Goal: Information Seeking & Learning: Learn about a topic

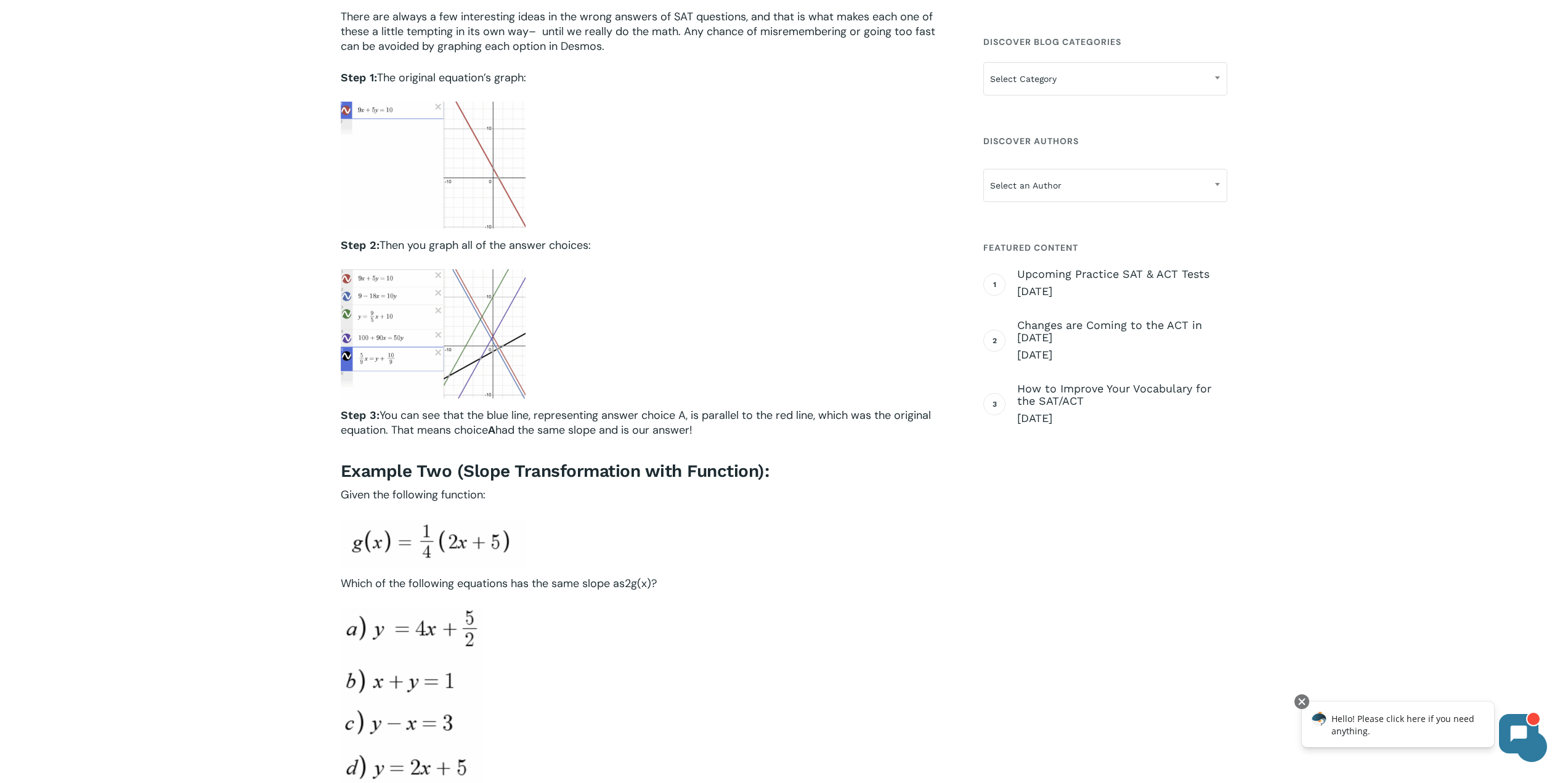
scroll to position [616, 0]
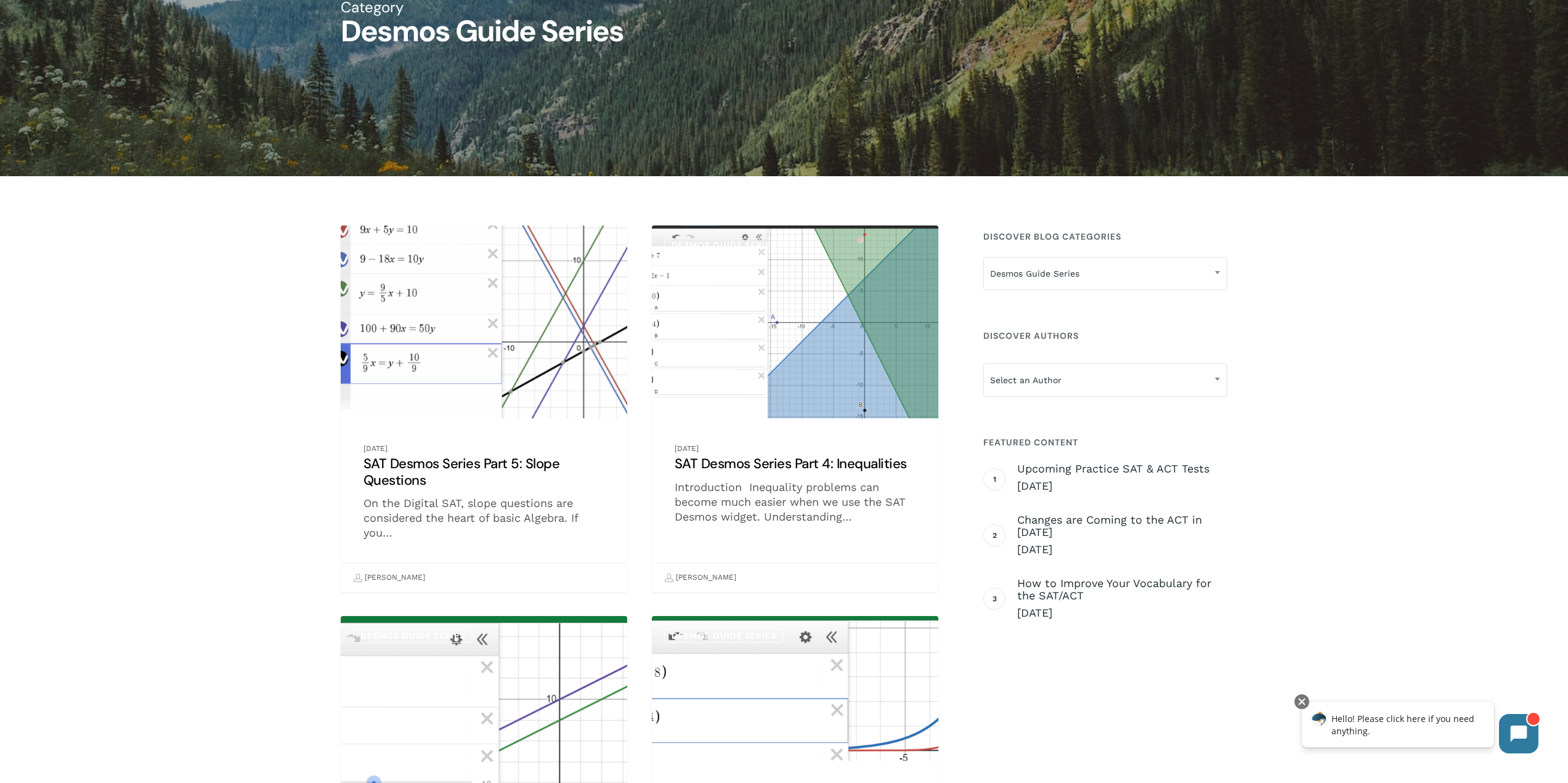
scroll to position [185, 0]
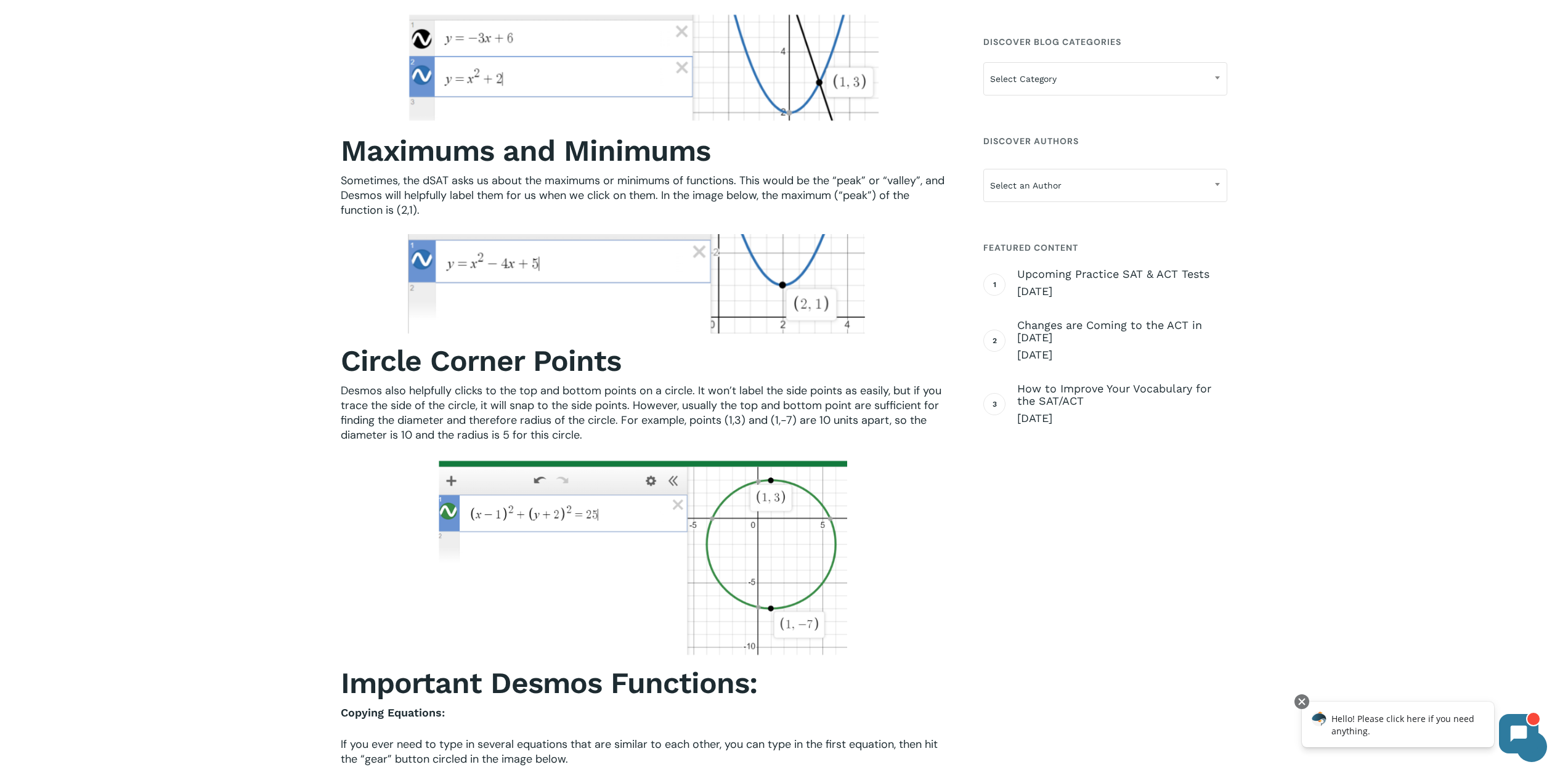
scroll to position [1664, 0]
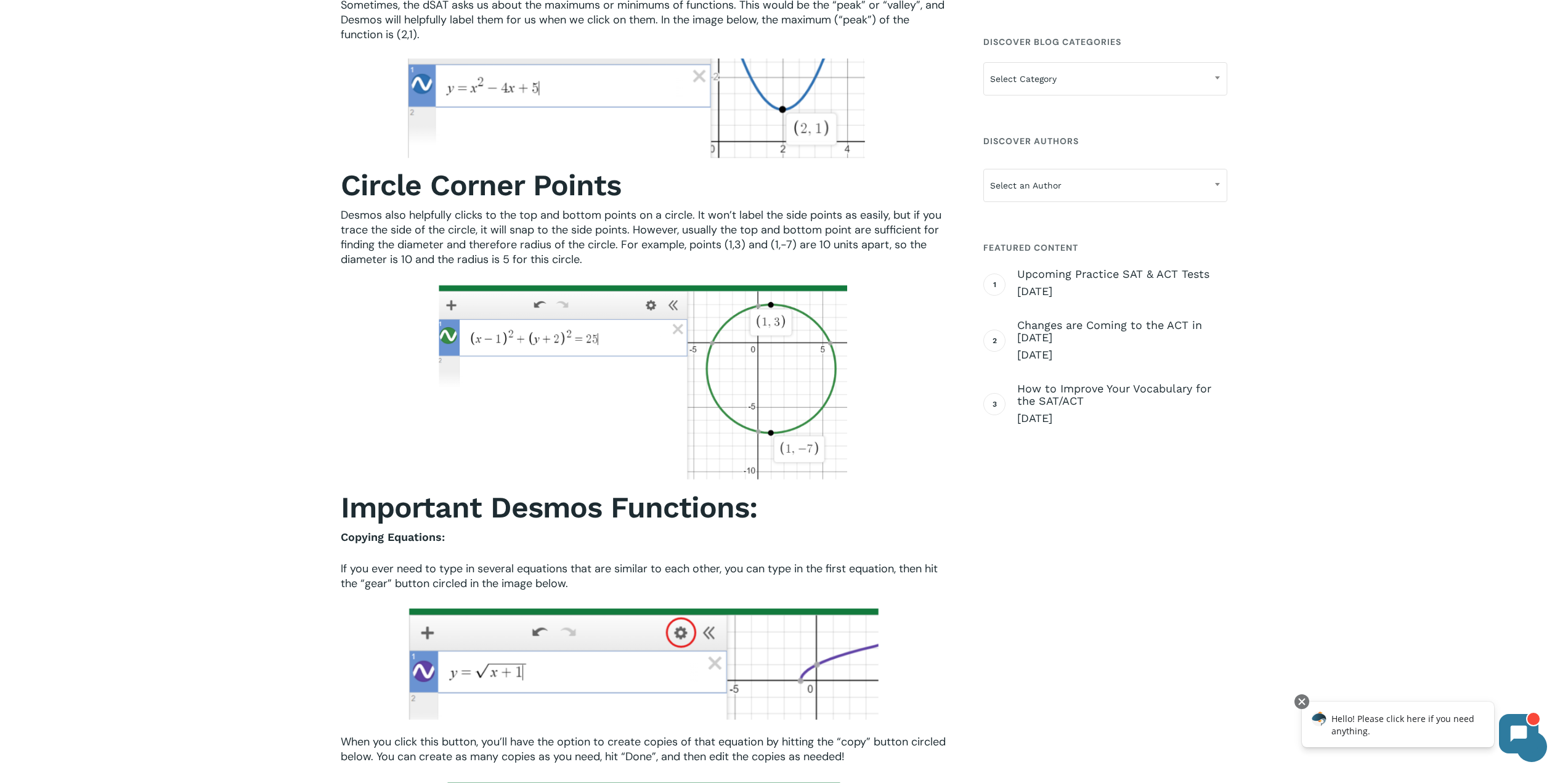
click at [568, 238] on span "Desmos also helpfully clicks to the top and bottom points on a circle. It won’t…" at bounding box center [641, 237] width 600 height 59
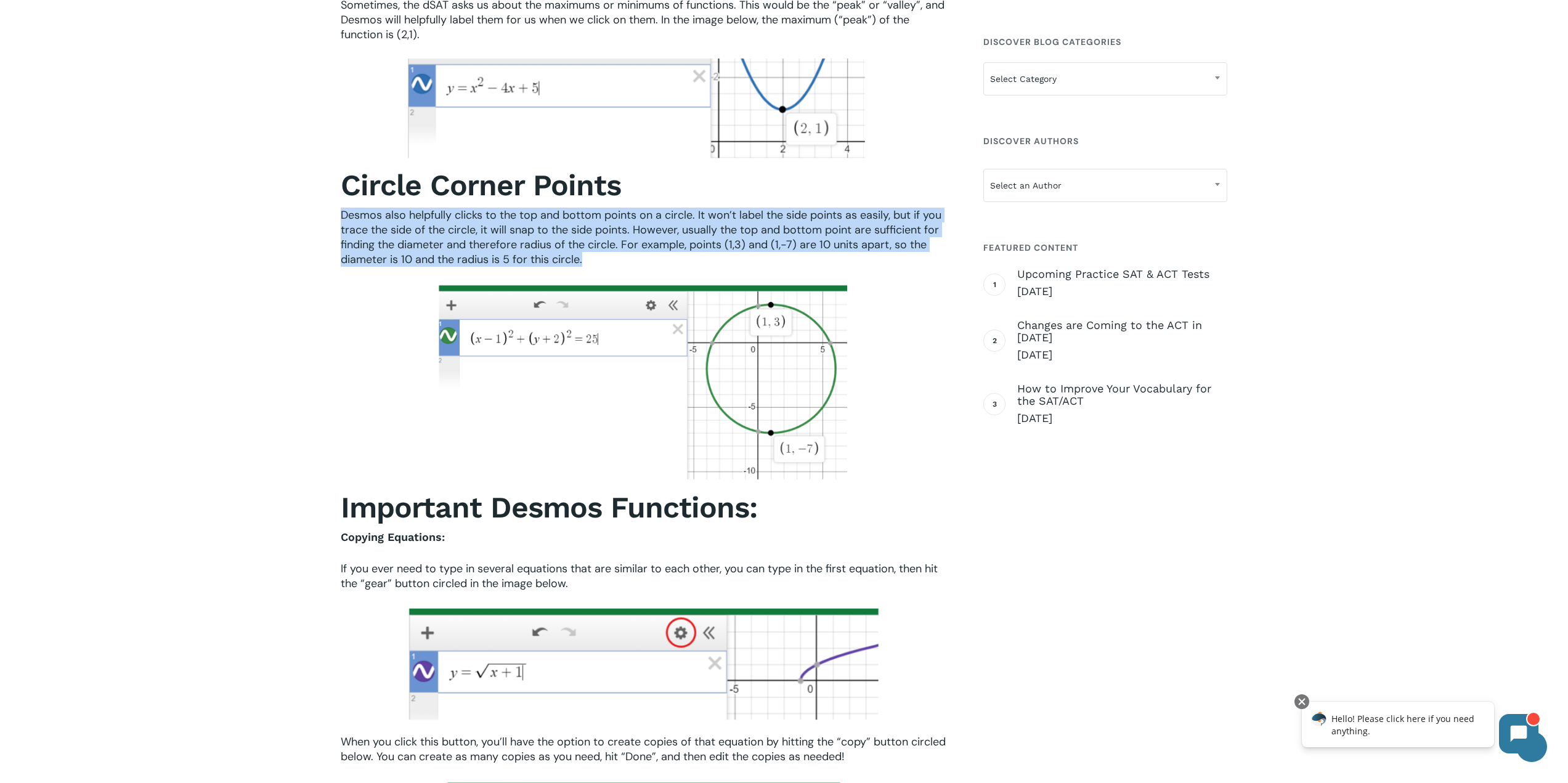
click at [568, 238] on span "Desmos also helpfully clicks to the top and bottom points on a circle. It won’t…" at bounding box center [641, 237] width 600 height 59
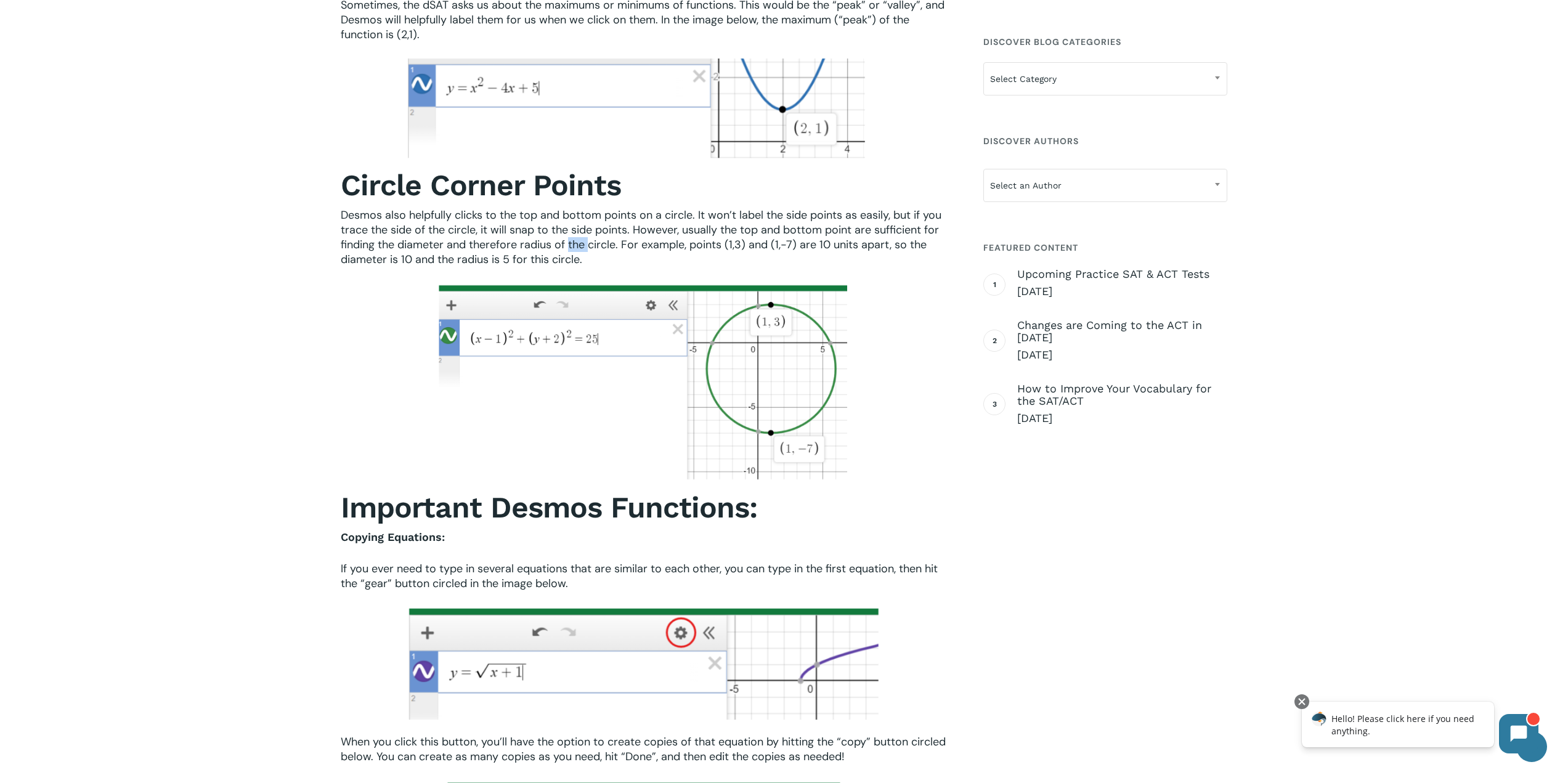
click at [568, 238] on span "Desmos also helpfully clicks to the top and bottom points on a circle. It won’t…" at bounding box center [641, 237] width 600 height 59
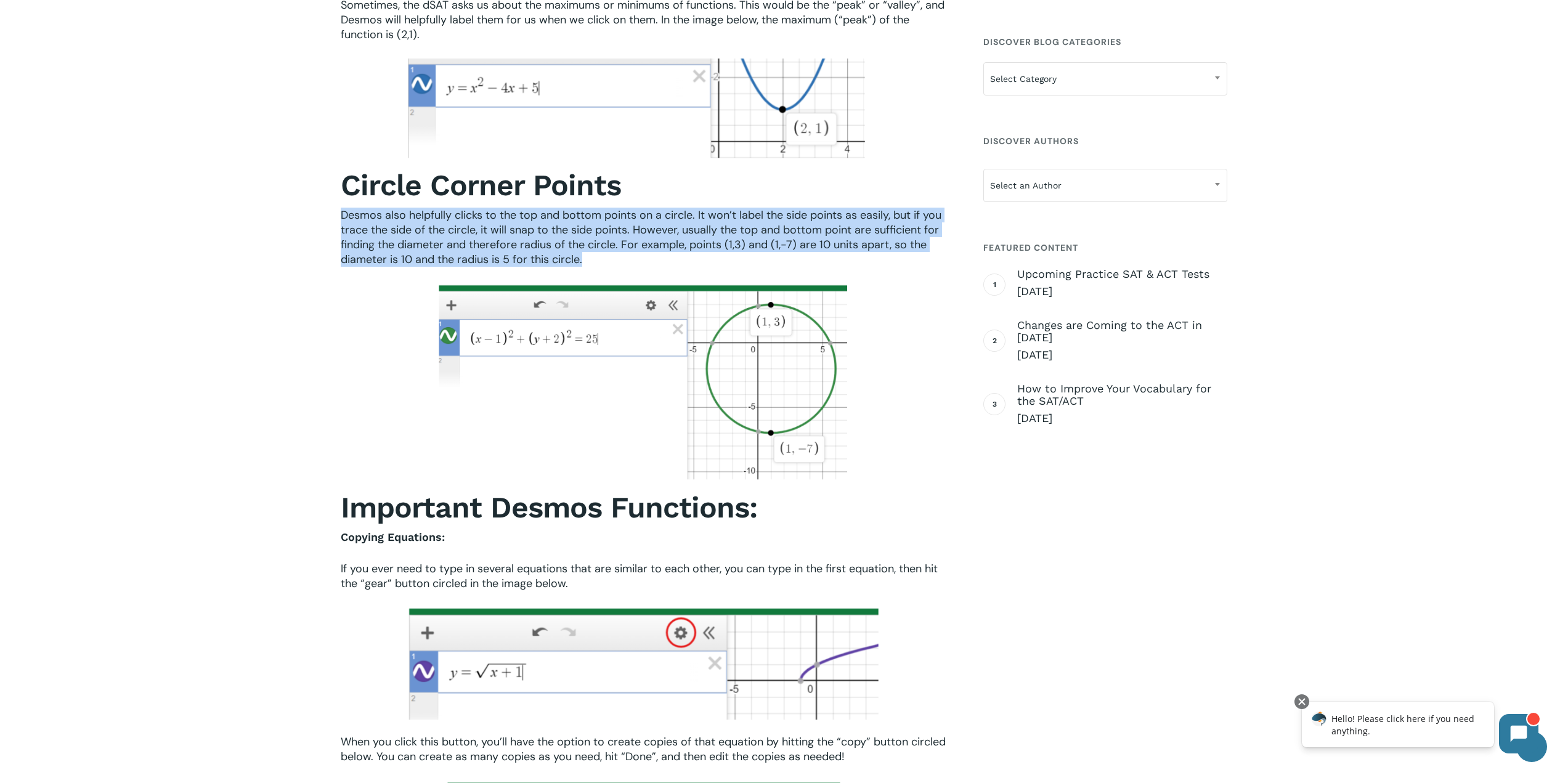
click at [568, 238] on span "Desmos also helpfully clicks to the top and bottom points on a circle. It won’t…" at bounding box center [641, 237] width 600 height 59
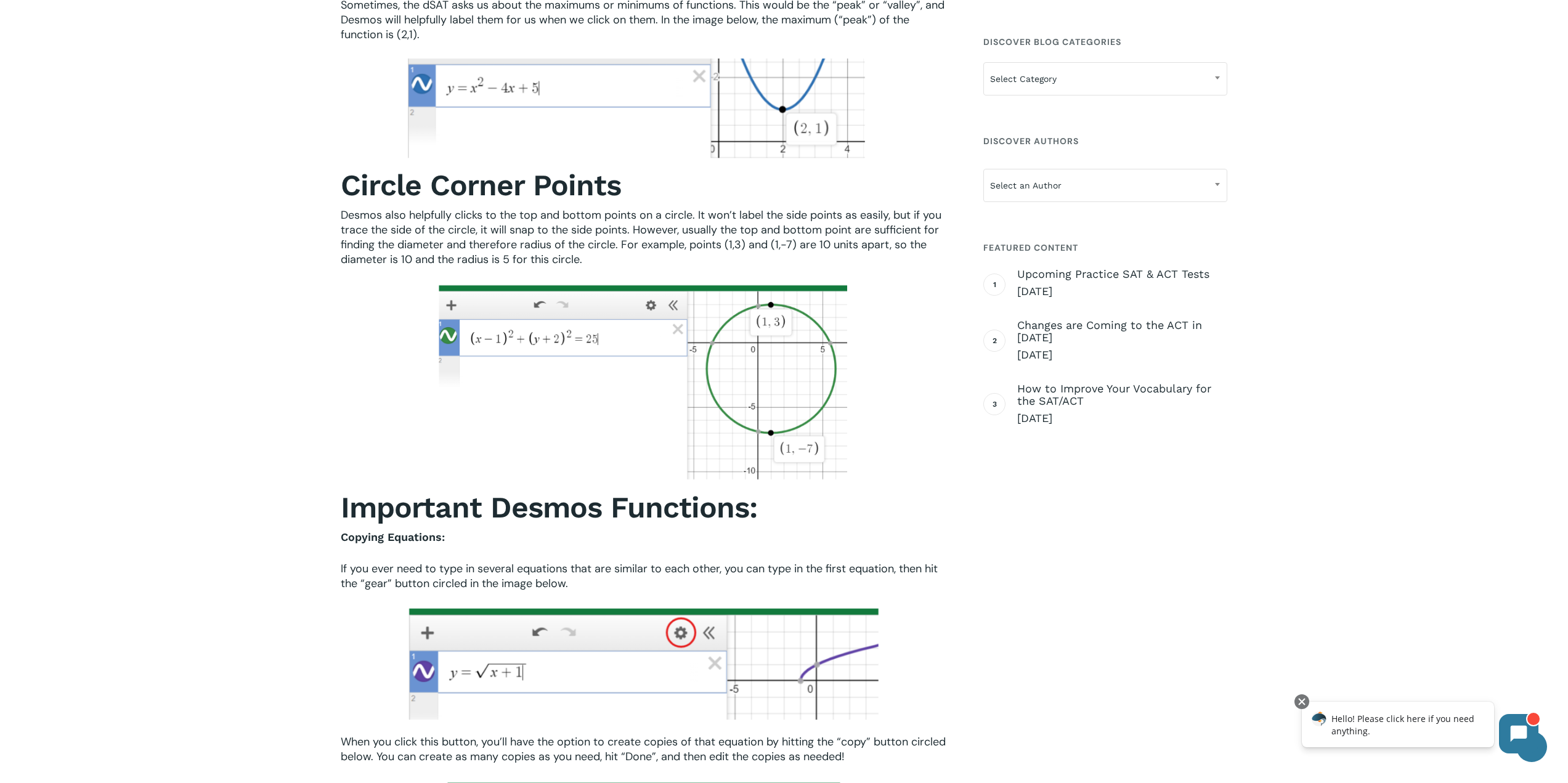
click at [569, 238] on span "Desmos also helpfully clicks to the top and bottom points on a circle. It won’t…" at bounding box center [641, 237] width 600 height 59
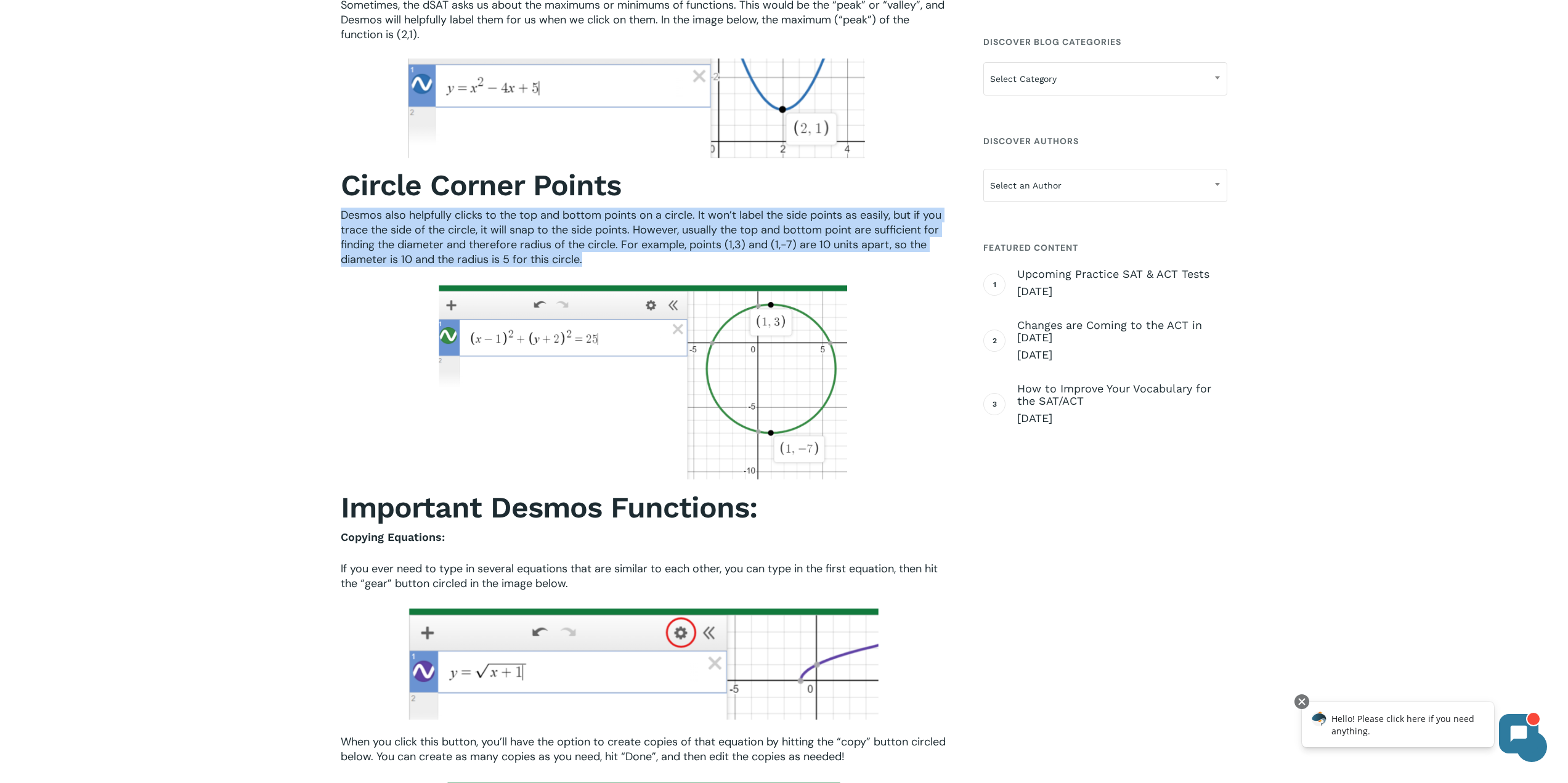
click at [569, 238] on span "Desmos also helpfully clicks to the top and bottom points on a circle. It won’t…" at bounding box center [641, 237] width 600 height 59
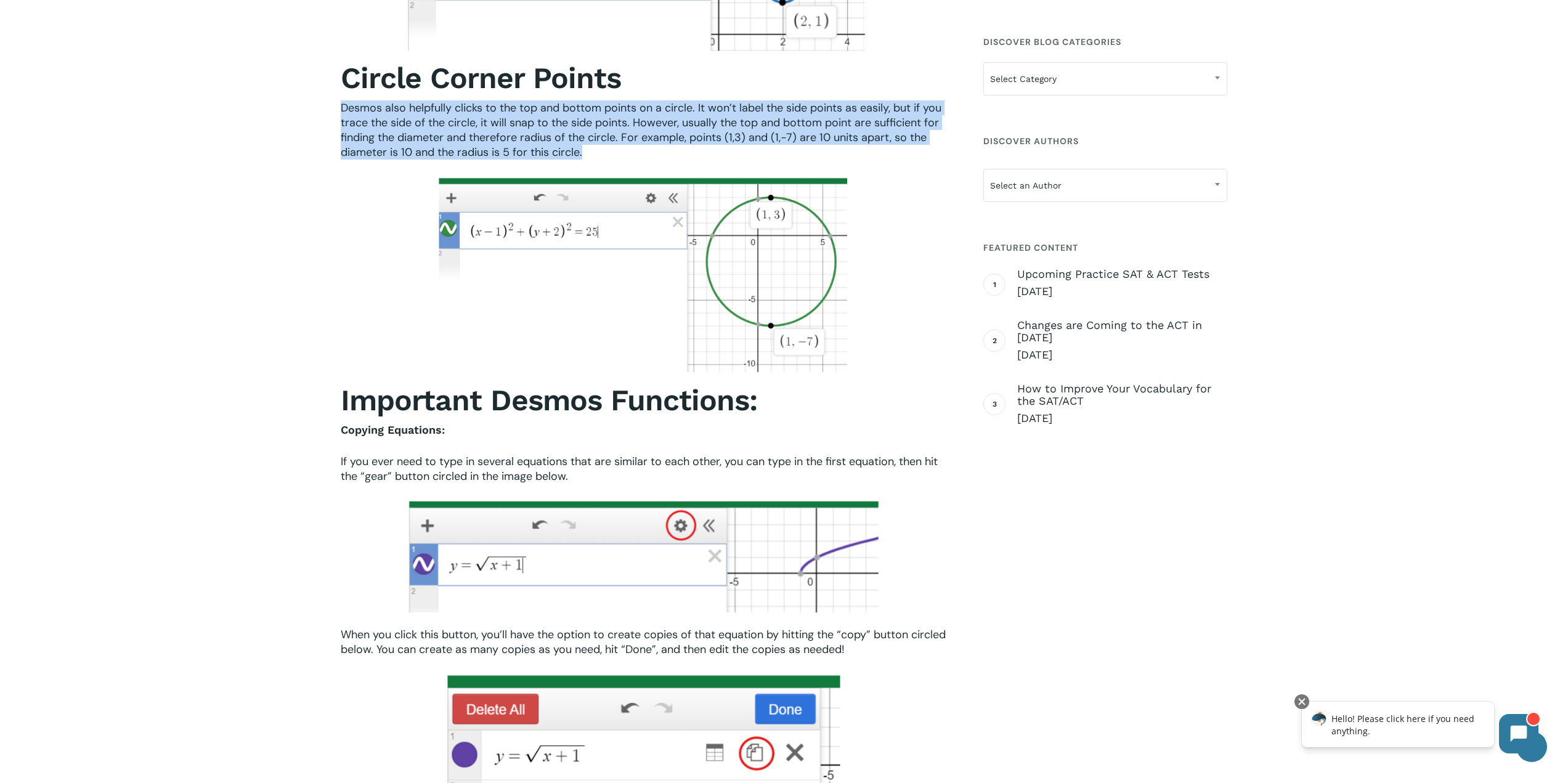
scroll to position [1972, 0]
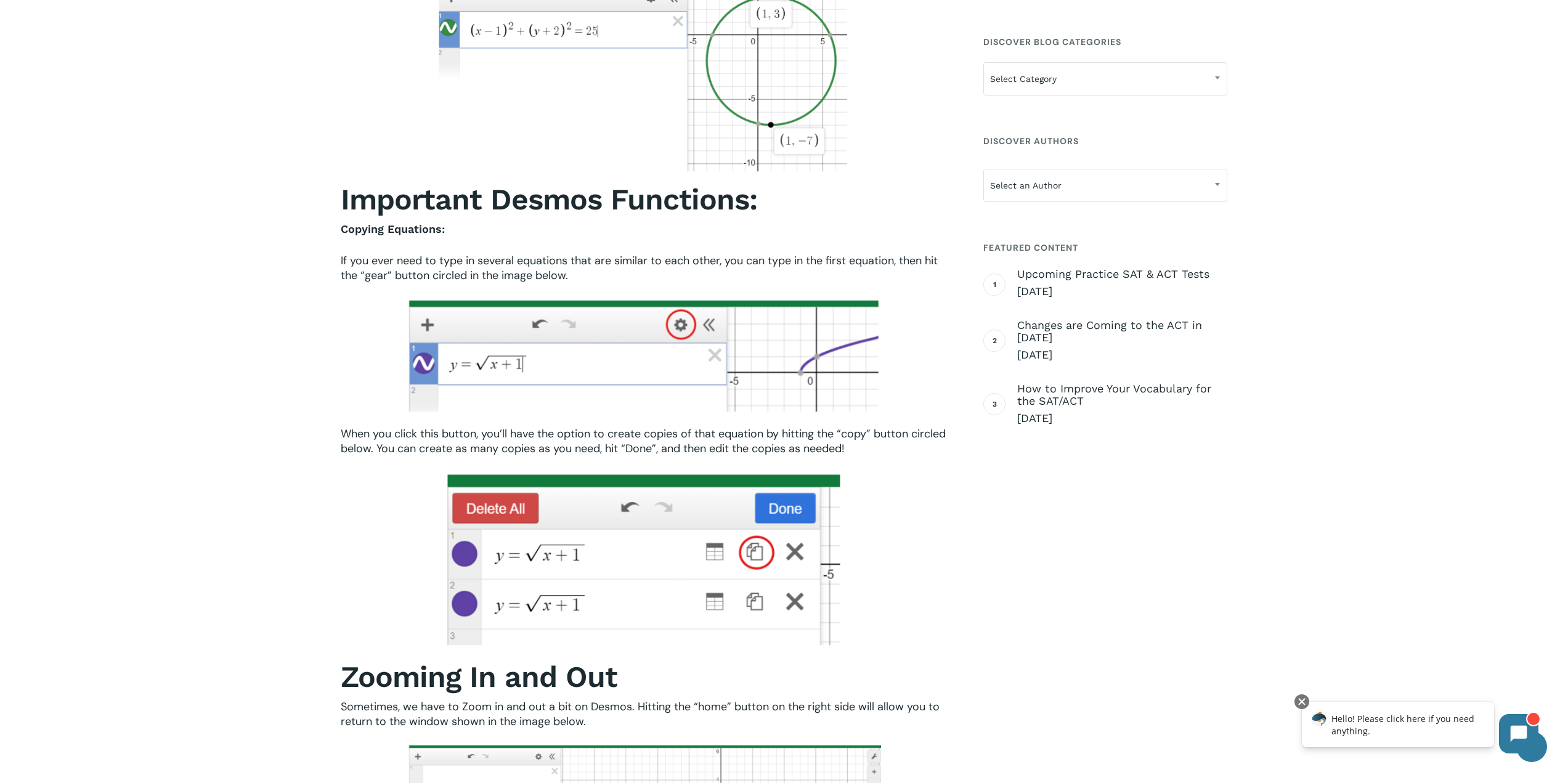
click at [561, 273] on span "If you ever need to type in several equations that are similar to each other, y…" at bounding box center [639, 268] width 597 height 29
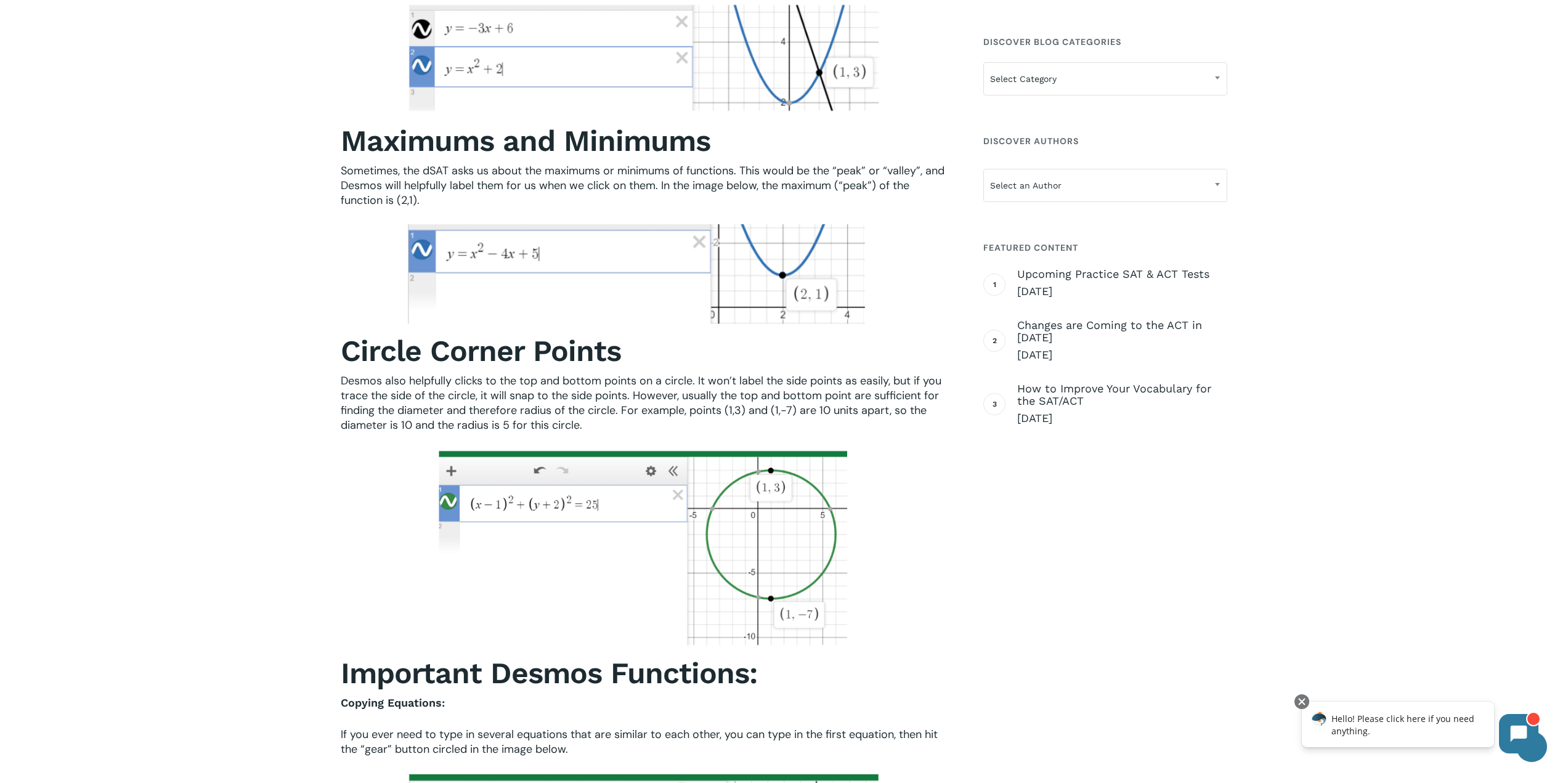
scroll to position [1602, 0]
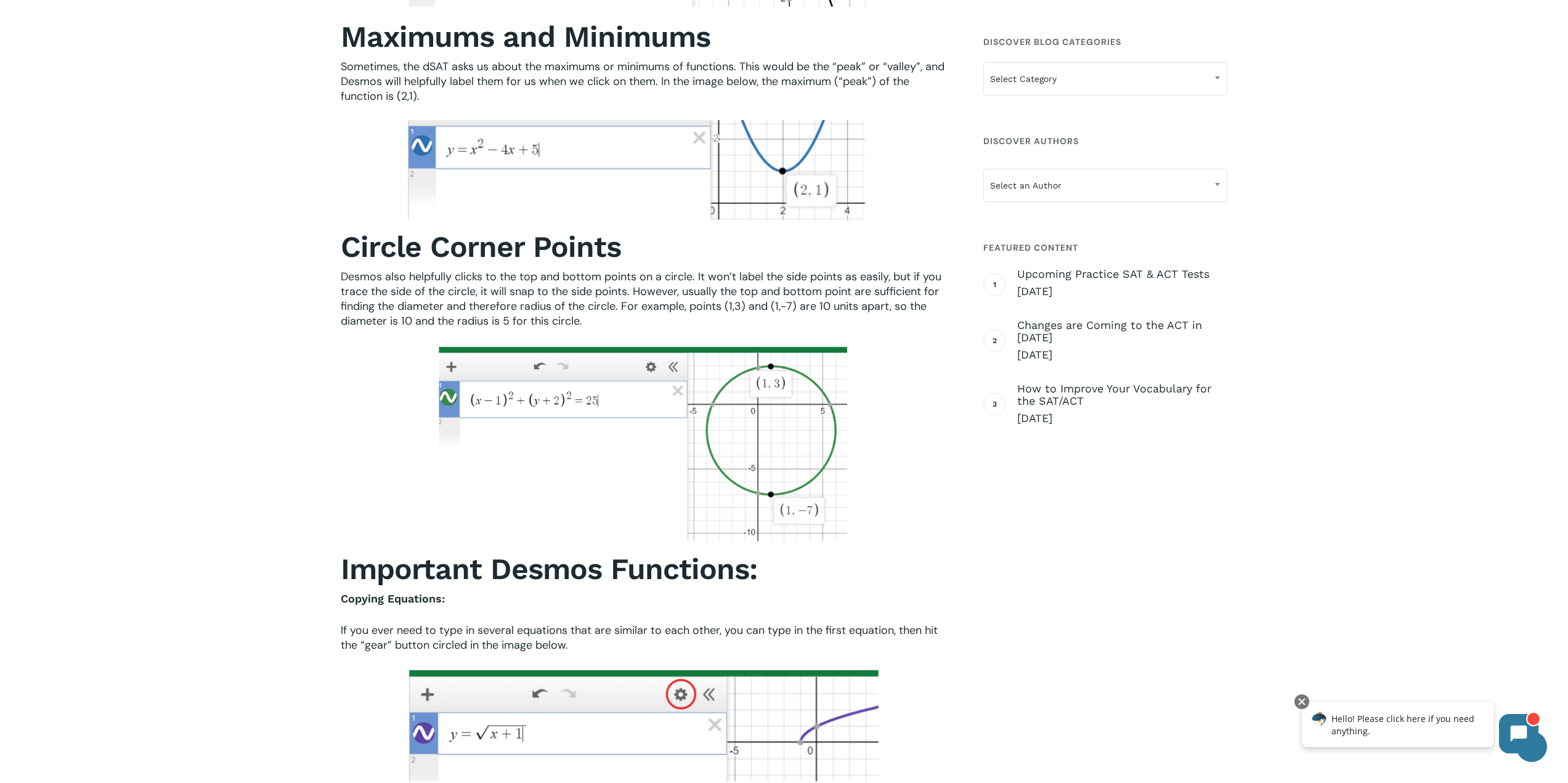
drag, startPoint x: 527, startPoint y: 293, endPoint x: 535, endPoint y: 297, distance: 8.9
click at [534, 296] on span "Desmos also helpfully clicks to the top and bottom points on a circle. It won’t…" at bounding box center [641, 298] width 600 height 59
click at [535, 297] on span "Desmos also helpfully clicks to the top and bottom points on a circle. It won’t…" at bounding box center [641, 298] width 600 height 59
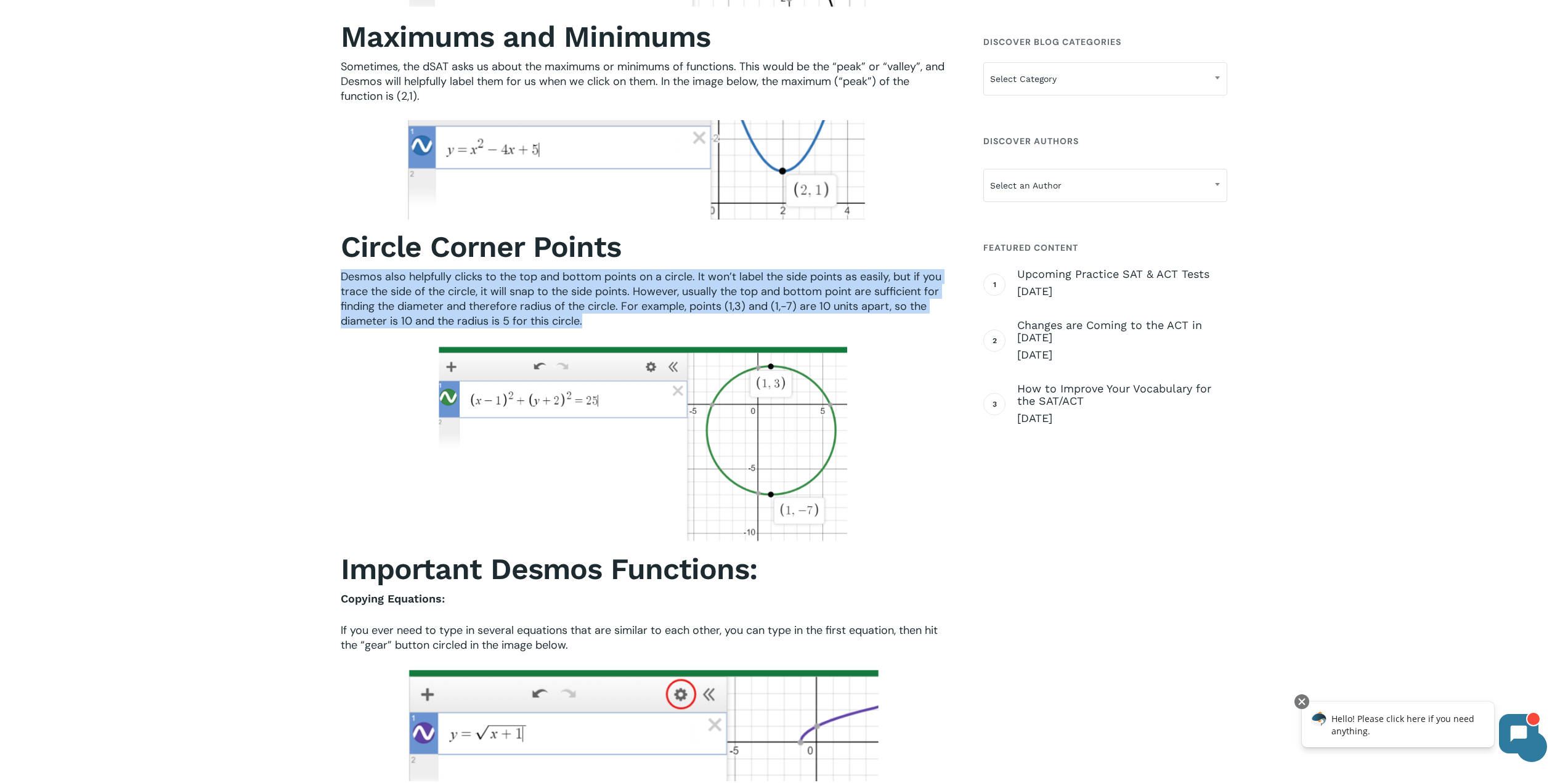
click at [535, 297] on span "Desmos also helpfully clicks to the top and bottom points on a circle. It won’t…" at bounding box center [641, 298] width 600 height 59
click at [540, 305] on span "Desmos also helpfully clicks to the top and bottom points on a circle. It won’t…" at bounding box center [641, 298] width 600 height 59
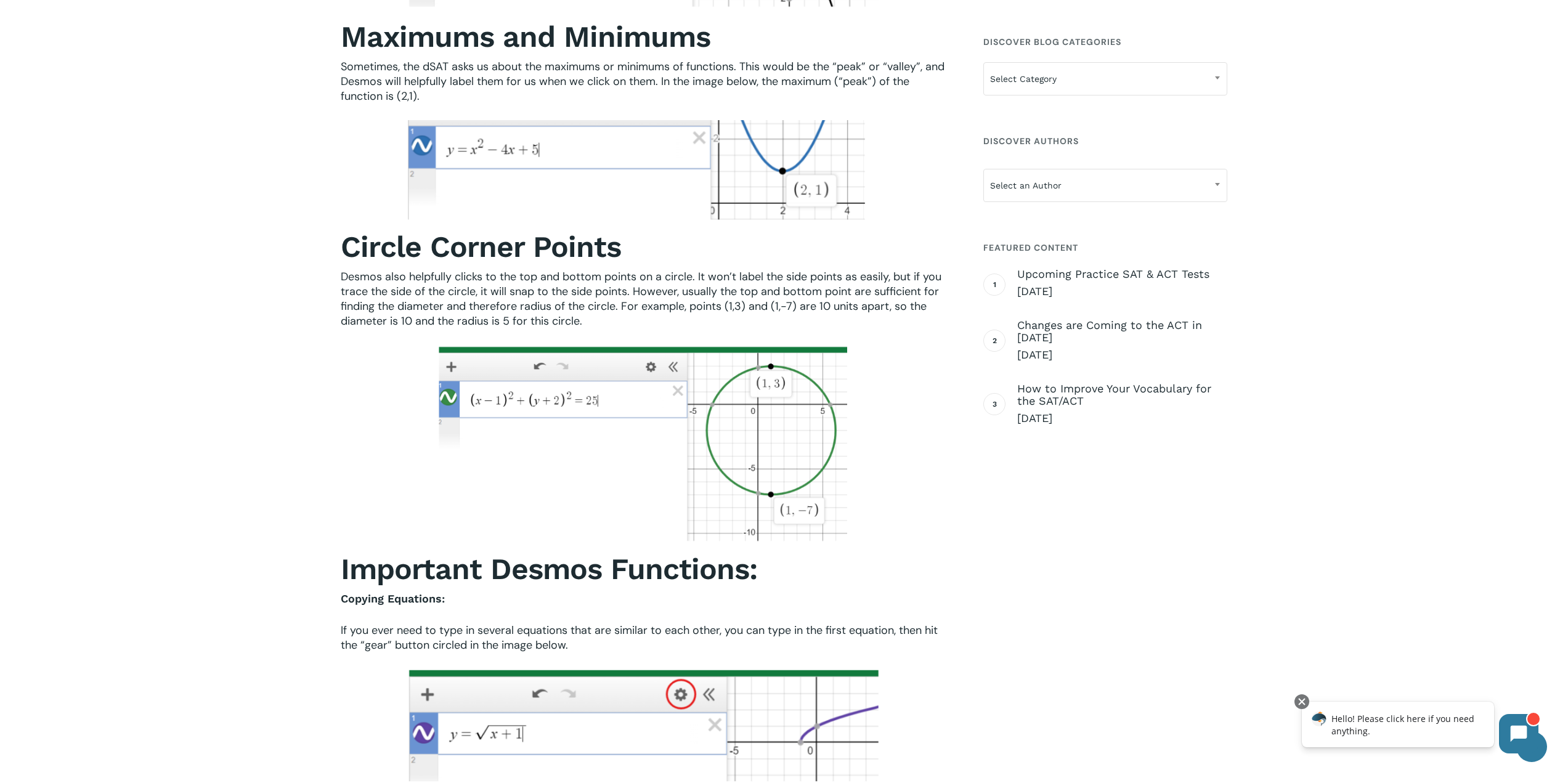
click at [540, 305] on span "Desmos also helpfully clicks to the top and bottom points on a circle. It won’t…" at bounding box center [641, 298] width 600 height 59
click at [540, 305] on span "Desmos also helpfully clicks to the top and bottom points on a circle. It won’t…" at bounding box center [641, 298] width 600 height 59
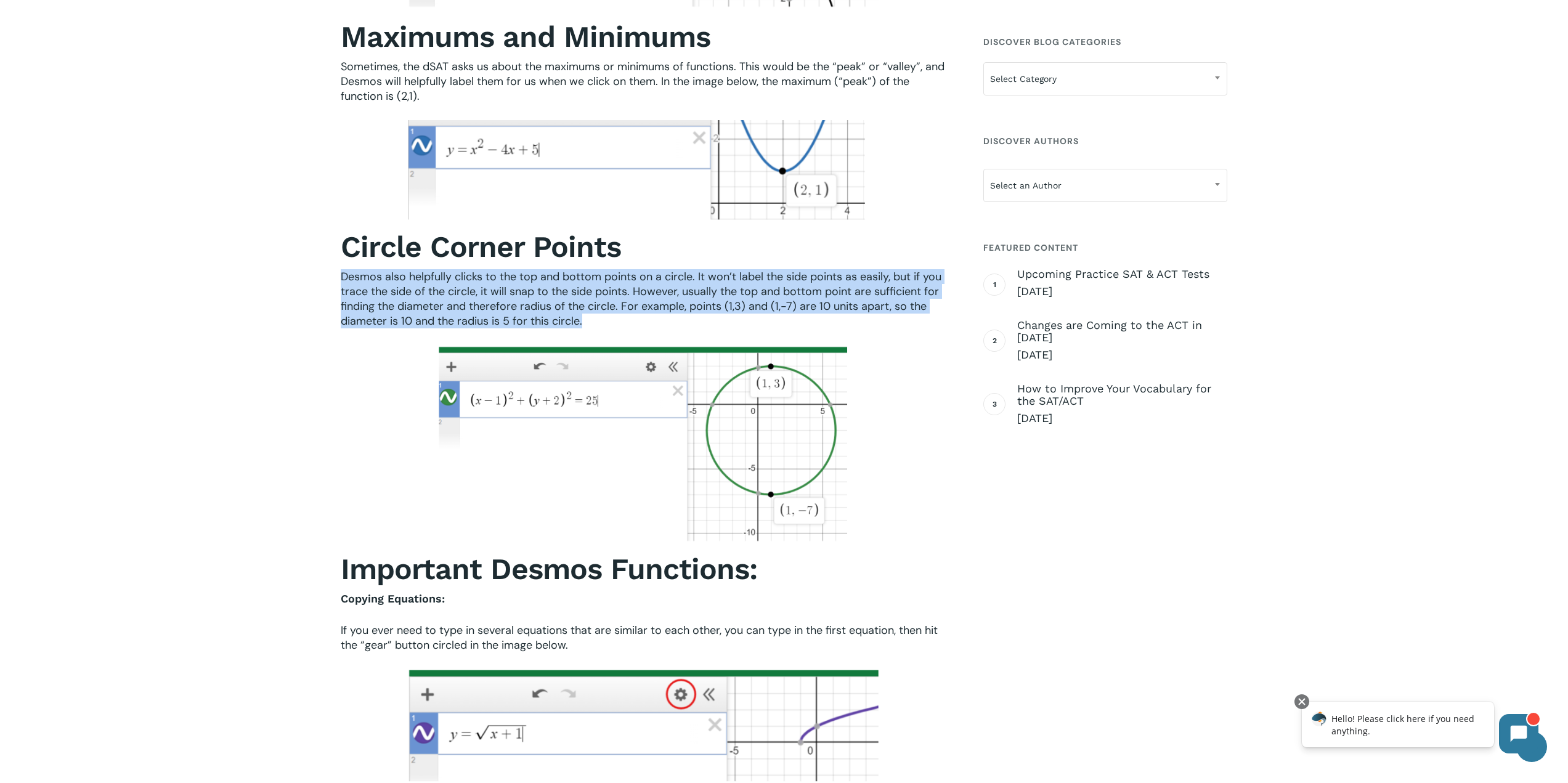
click at [540, 305] on span "Desmos also helpfully clicks to the top and bottom points on a circle. It won’t…" at bounding box center [641, 298] width 600 height 59
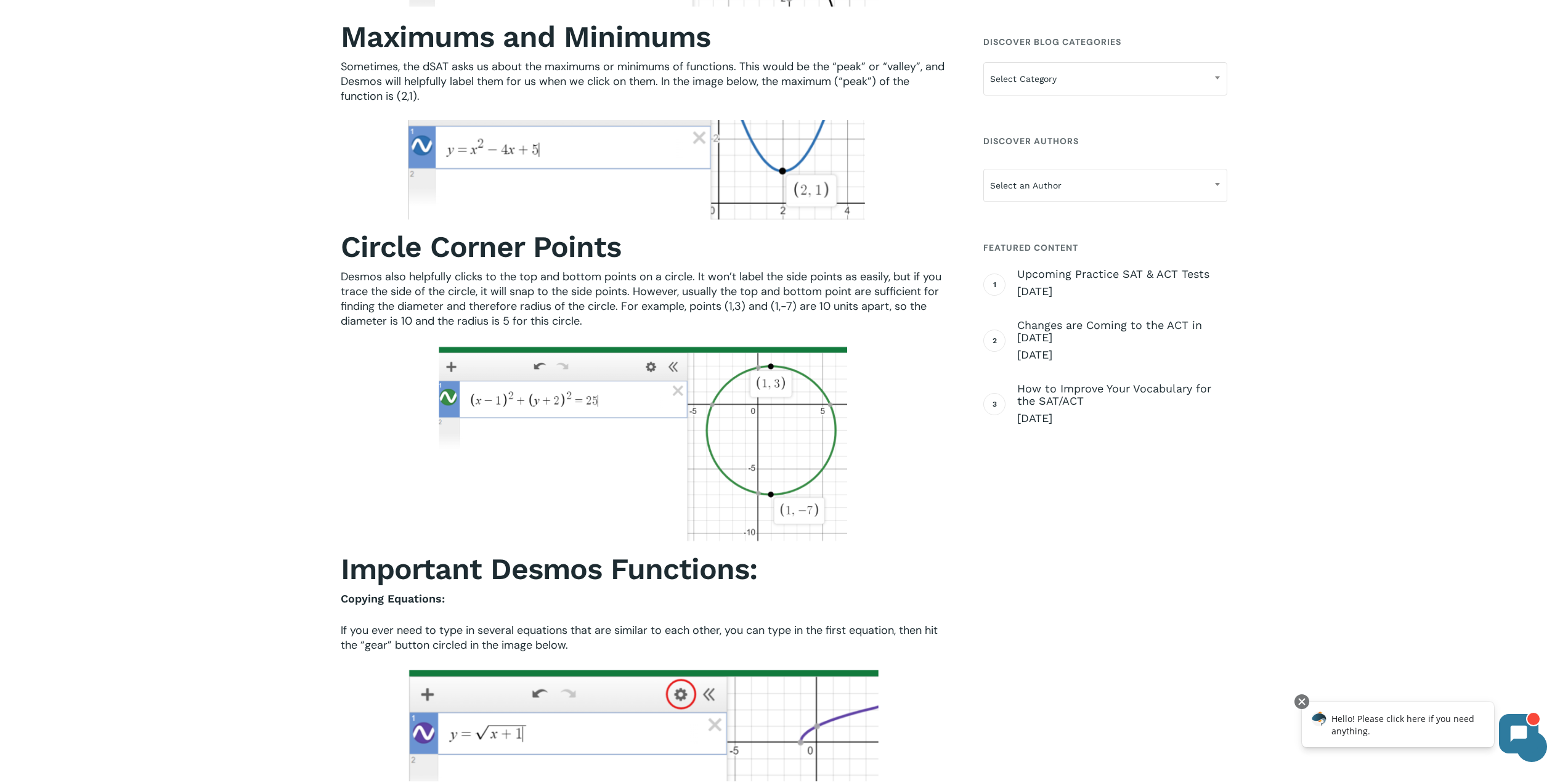
click at [541, 305] on span "Desmos also helpfully clicks to the top and bottom points on a circle. It won’t…" at bounding box center [641, 298] width 600 height 59
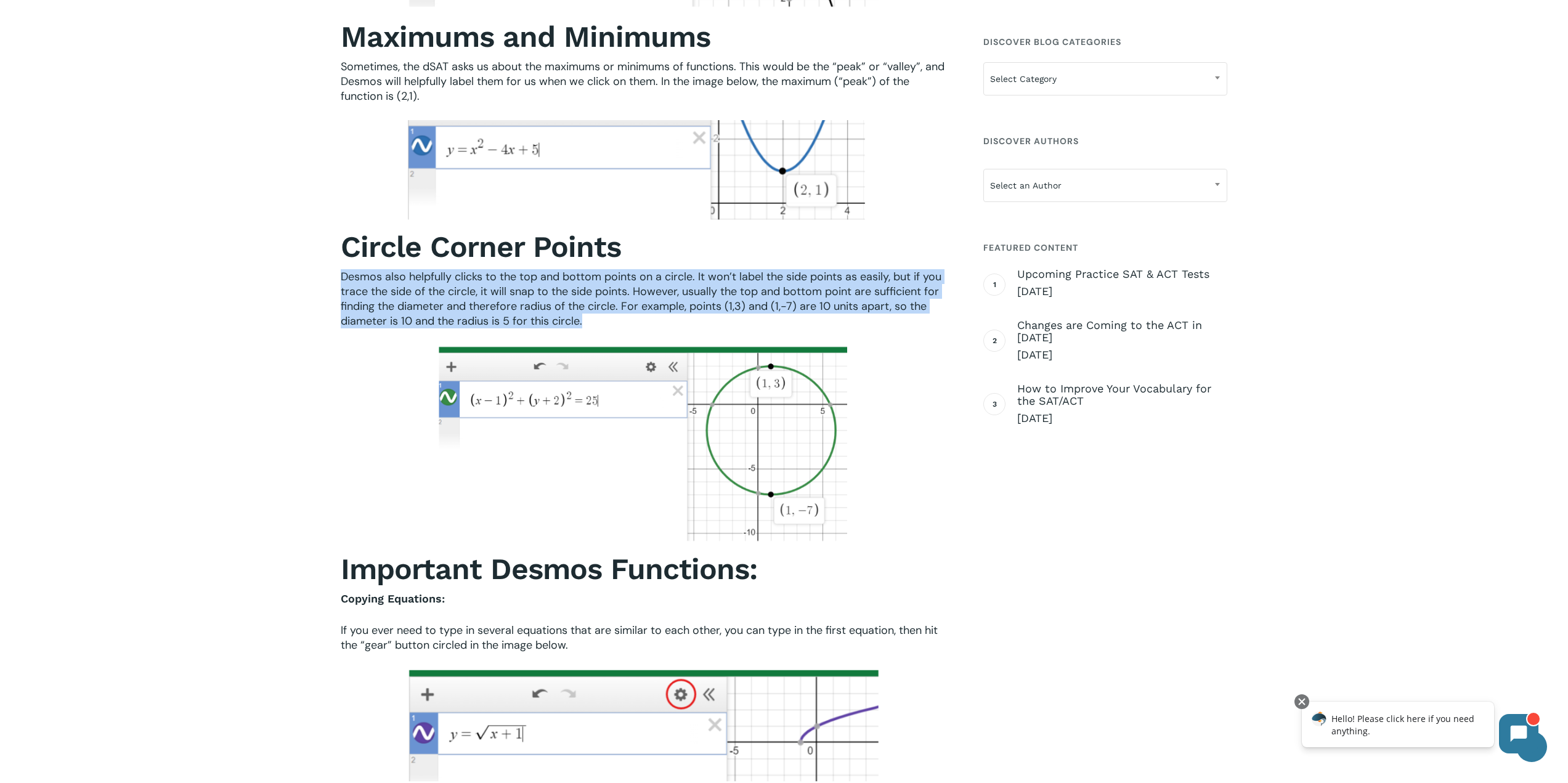
click at [541, 305] on span "Desmos also helpfully clicks to the top and bottom points on a circle. It won’t…" at bounding box center [641, 298] width 600 height 59
click at [544, 306] on span "Desmos also helpfully clicks to the top and bottom points on a circle. It won’t…" at bounding box center [641, 298] width 600 height 59
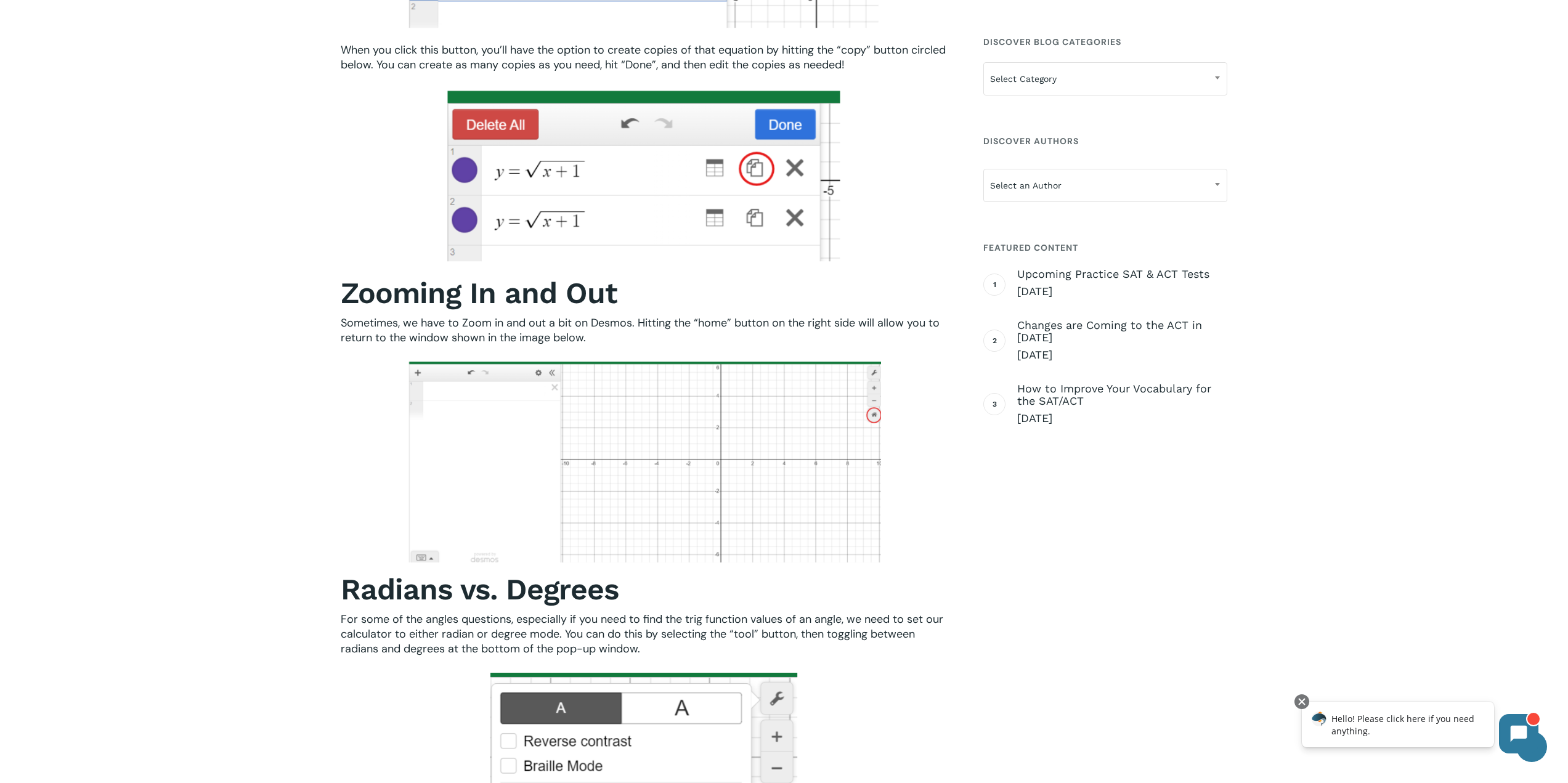
scroll to position [2464, 0]
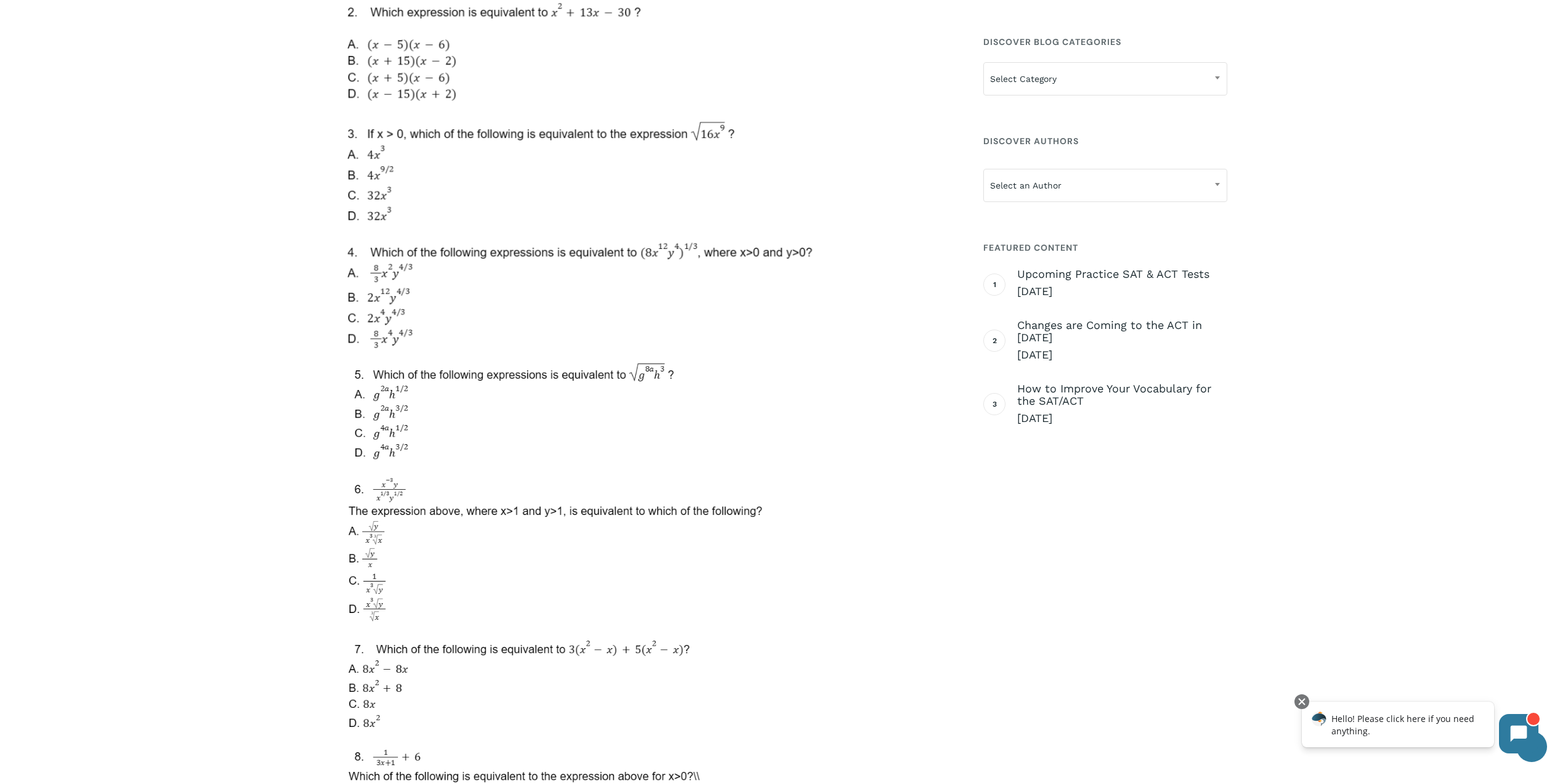
scroll to position [4743, 0]
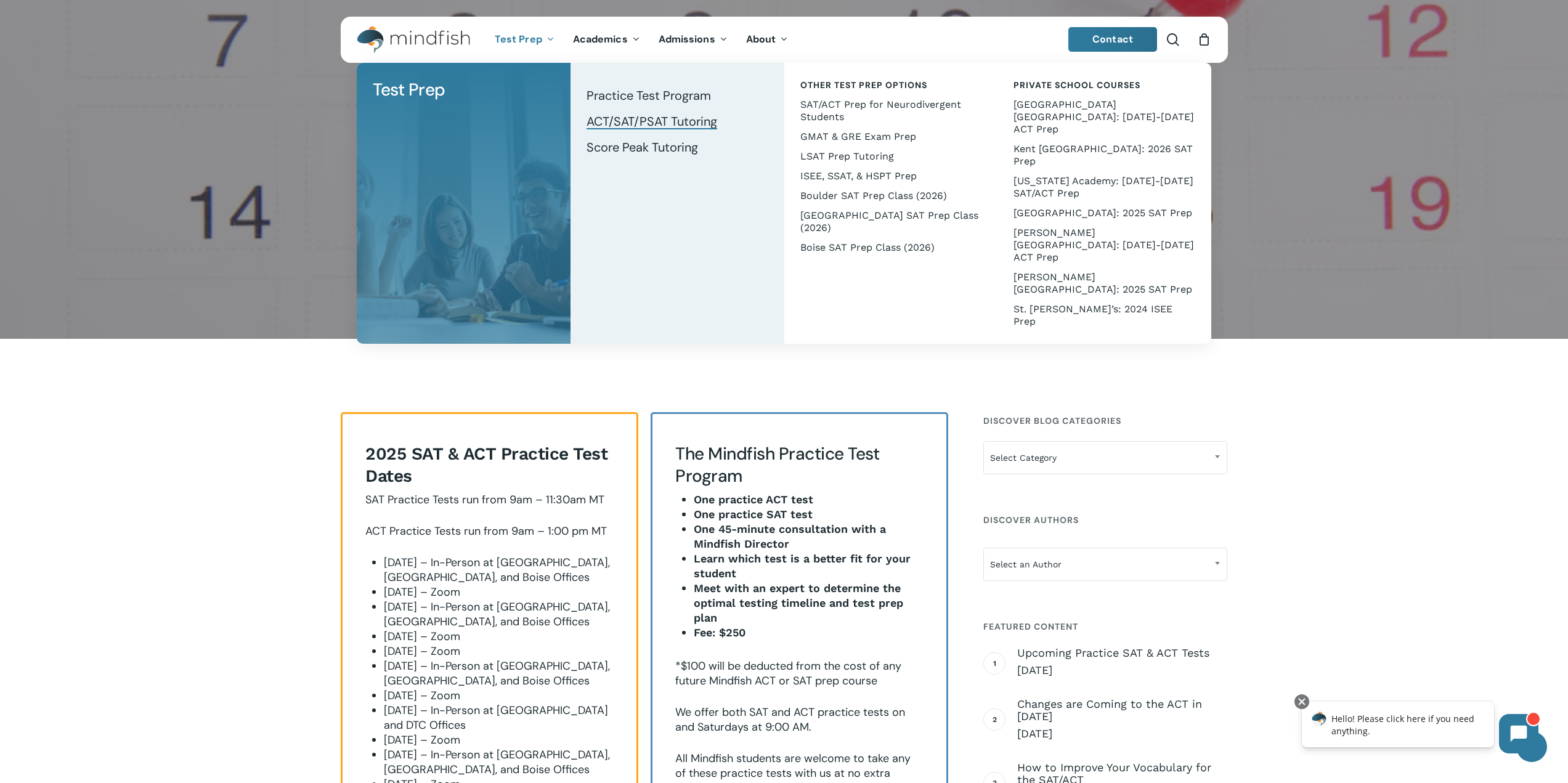
click at [692, 126] on span "ACT/SAT/PSAT Tutoring" at bounding box center [652, 121] width 130 height 16
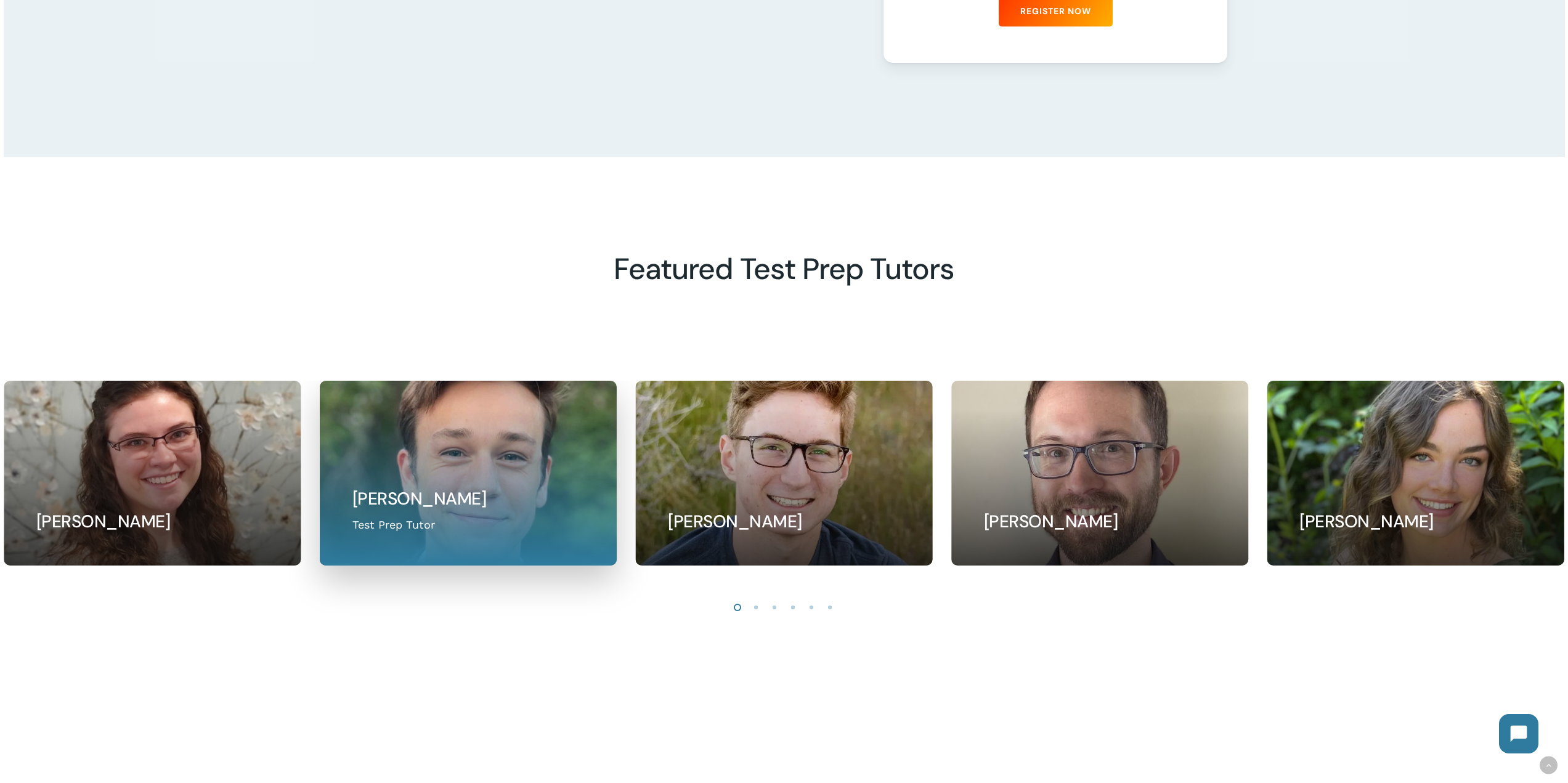
scroll to position [1417, 0]
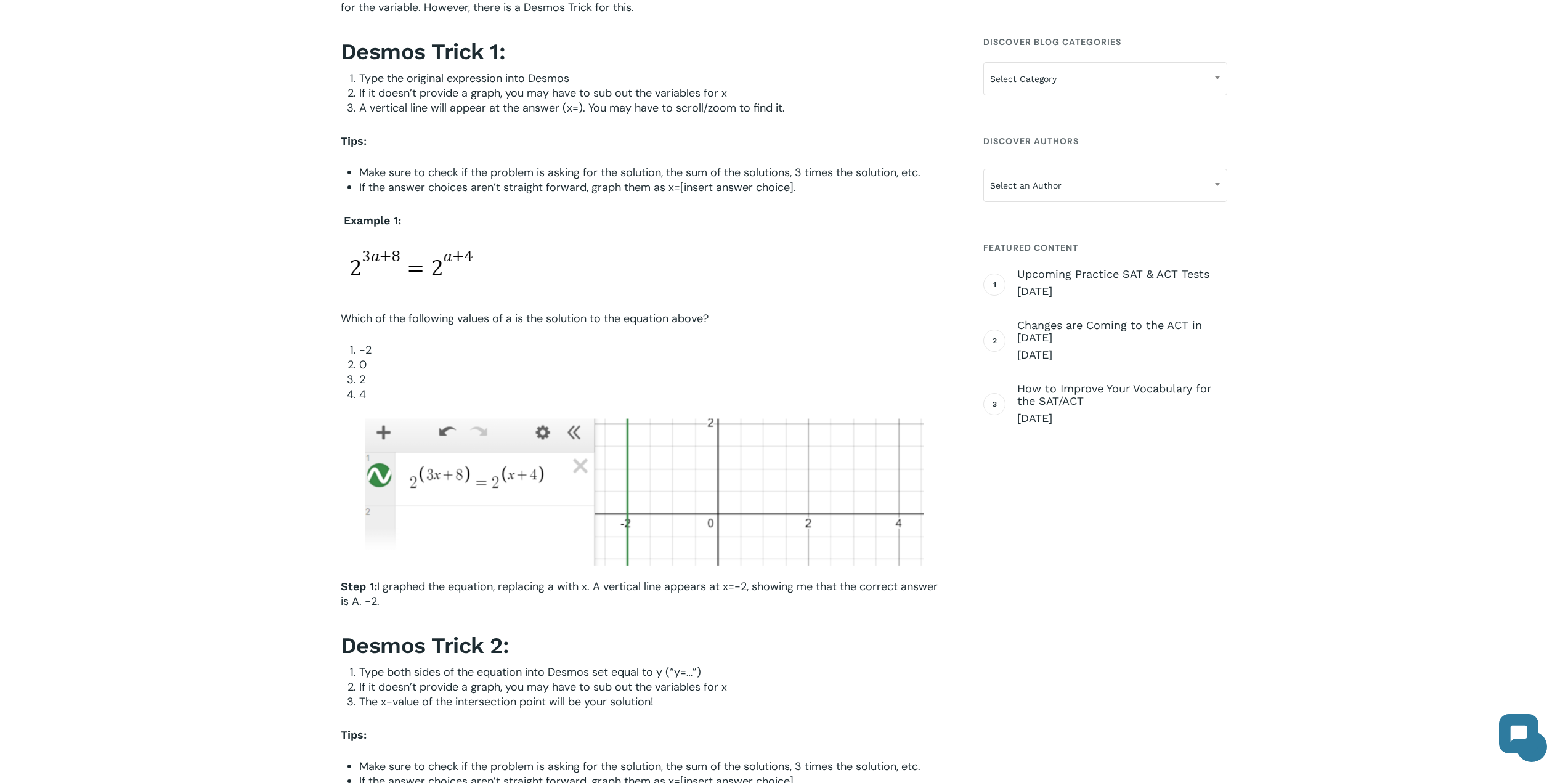
scroll to position [925, 0]
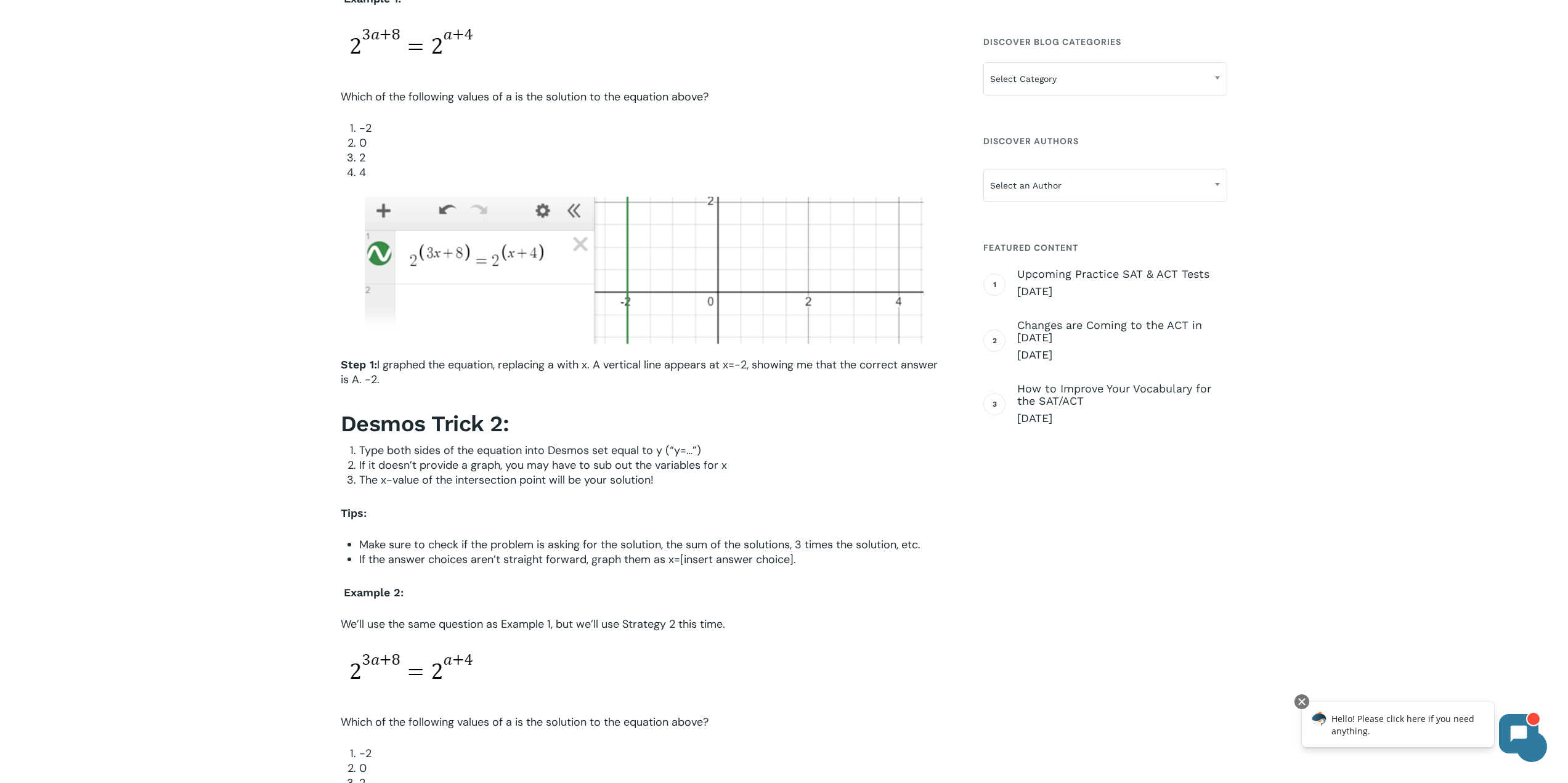
drag, startPoint x: 582, startPoint y: 363, endPoint x: 618, endPoint y: 376, distance: 38.3
click at [618, 376] on p "Step 1: I graphed the equation, replacing a with x. A vertical line appears at …" at bounding box center [644, 381] width 607 height 46
click at [620, 376] on p "Step 1: I graphed the equation, replacing a with x. A vertical line appears at …" at bounding box center [644, 381] width 607 height 46
drag, startPoint x: 622, startPoint y: 376, endPoint x: 575, endPoint y: 375, distance: 47.0
click at [575, 375] on p "Step 1: I graphed the equation, replacing a with x. A vertical line appears at …" at bounding box center [644, 381] width 607 height 46
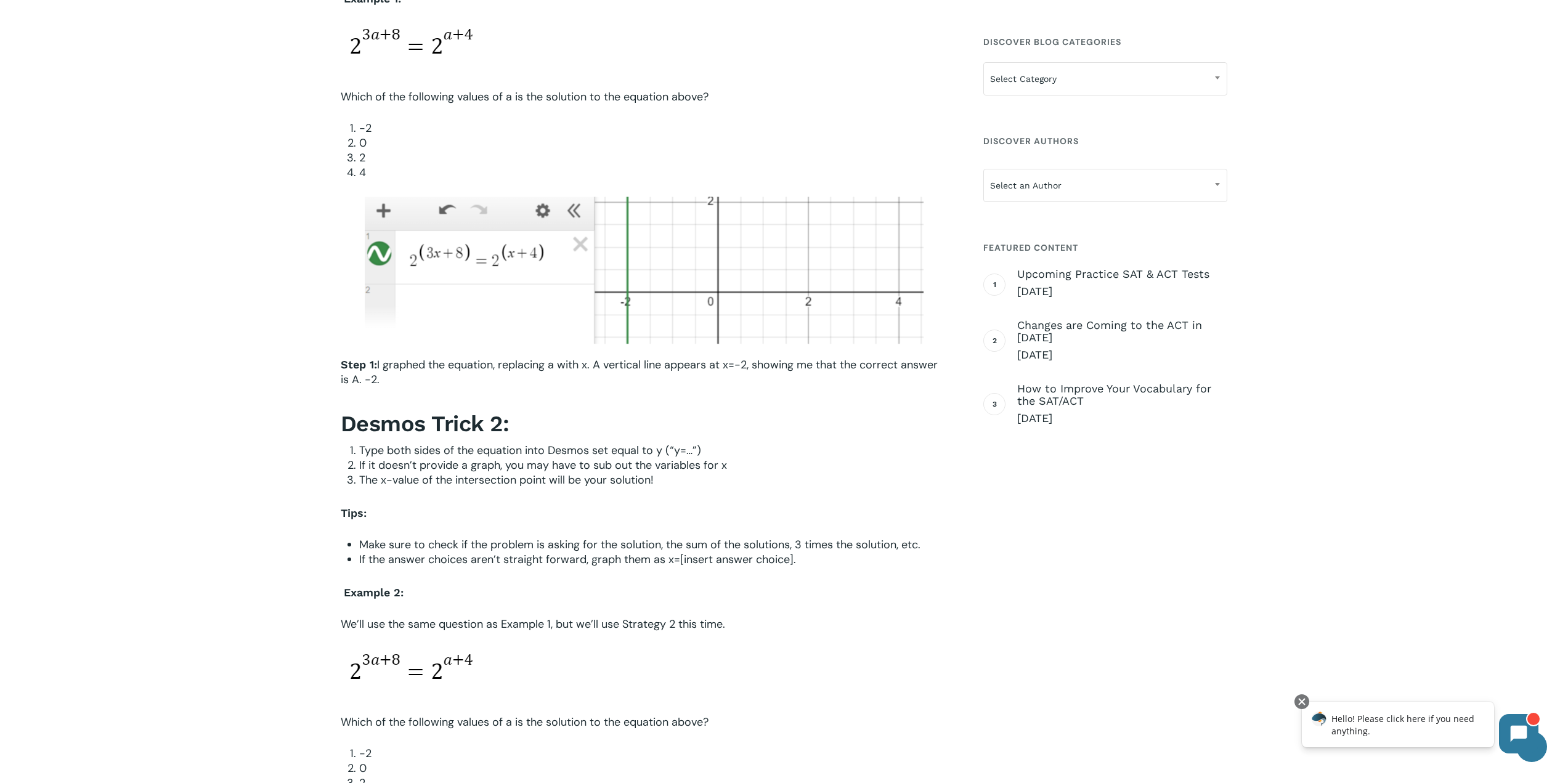
click at [575, 374] on p "Step 1: I graphed the equation, replacing a with x. A vertical line appears at …" at bounding box center [644, 381] width 607 height 46
click at [575, 372] on p "Step 1: I graphed the equation, replacing a with x. A vertical line appears at …" at bounding box center [644, 381] width 607 height 46
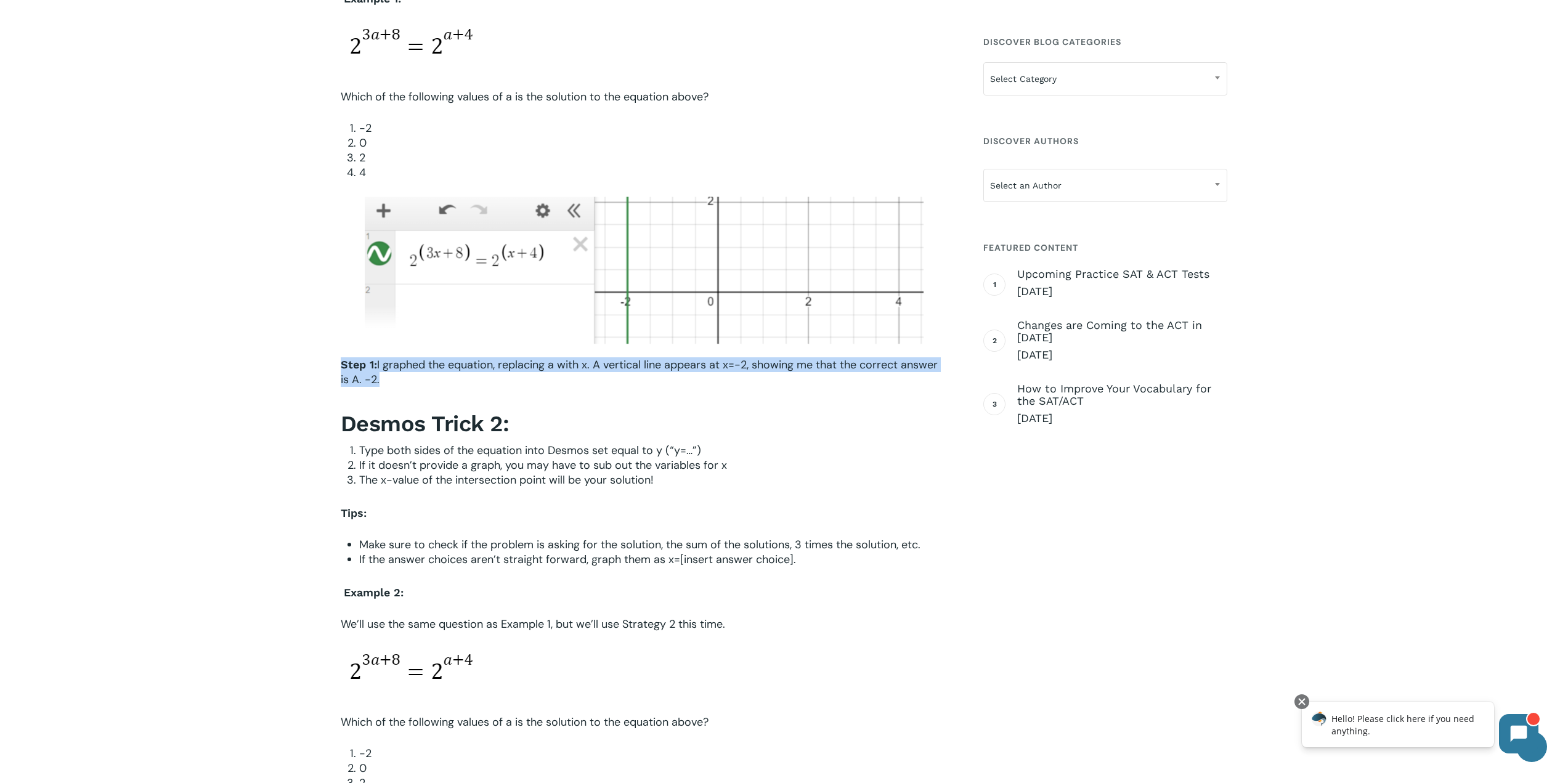
click at [572, 370] on p "Step 1: I graphed the equation, replacing a with x. A vertical line appears at …" at bounding box center [644, 381] width 607 height 46
click at [582, 370] on span "I graphed the equation, replacing a with x. A vertical line appears at x=-2, sh…" at bounding box center [639, 372] width 597 height 29
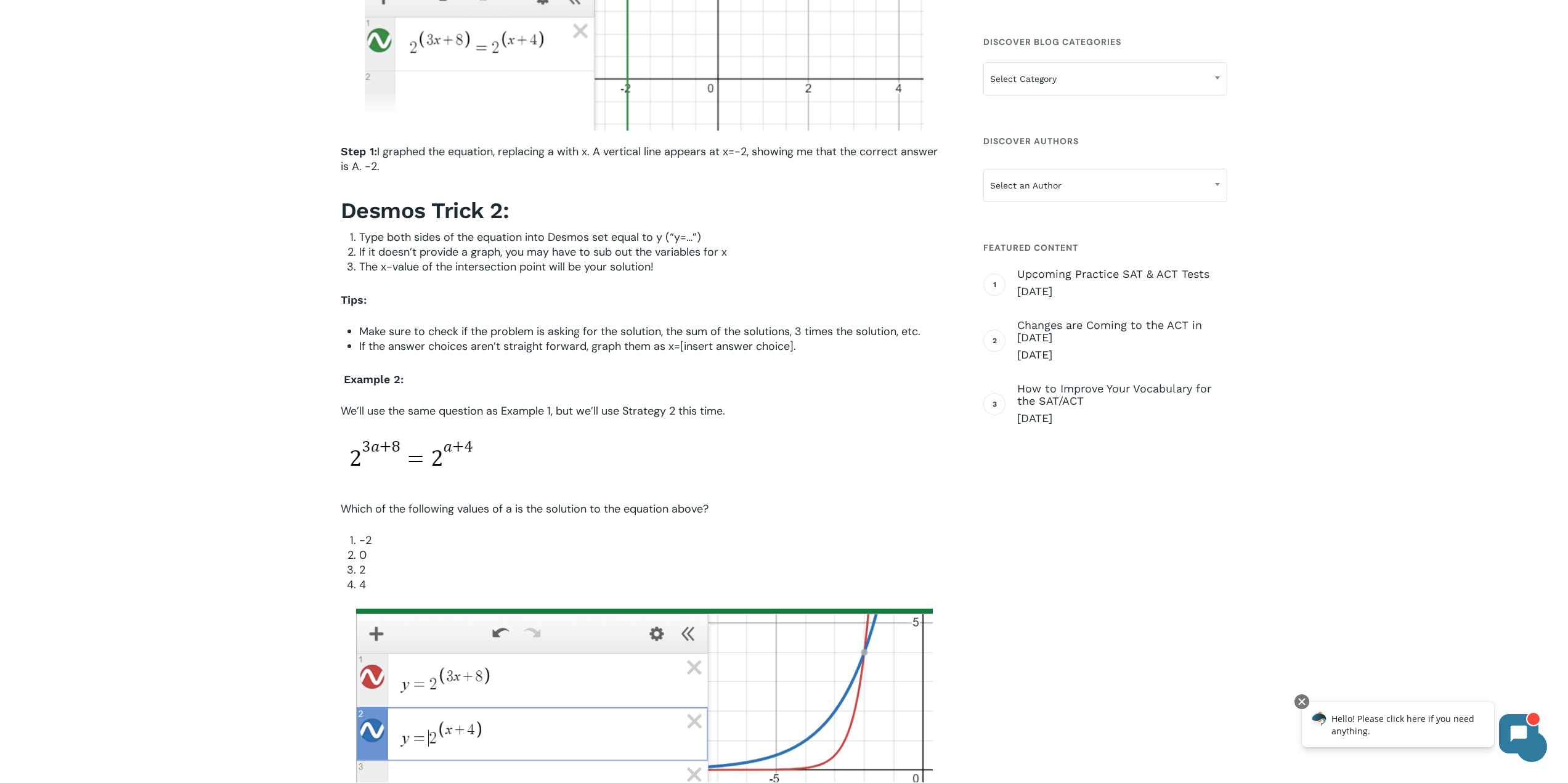
scroll to position [985, 0]
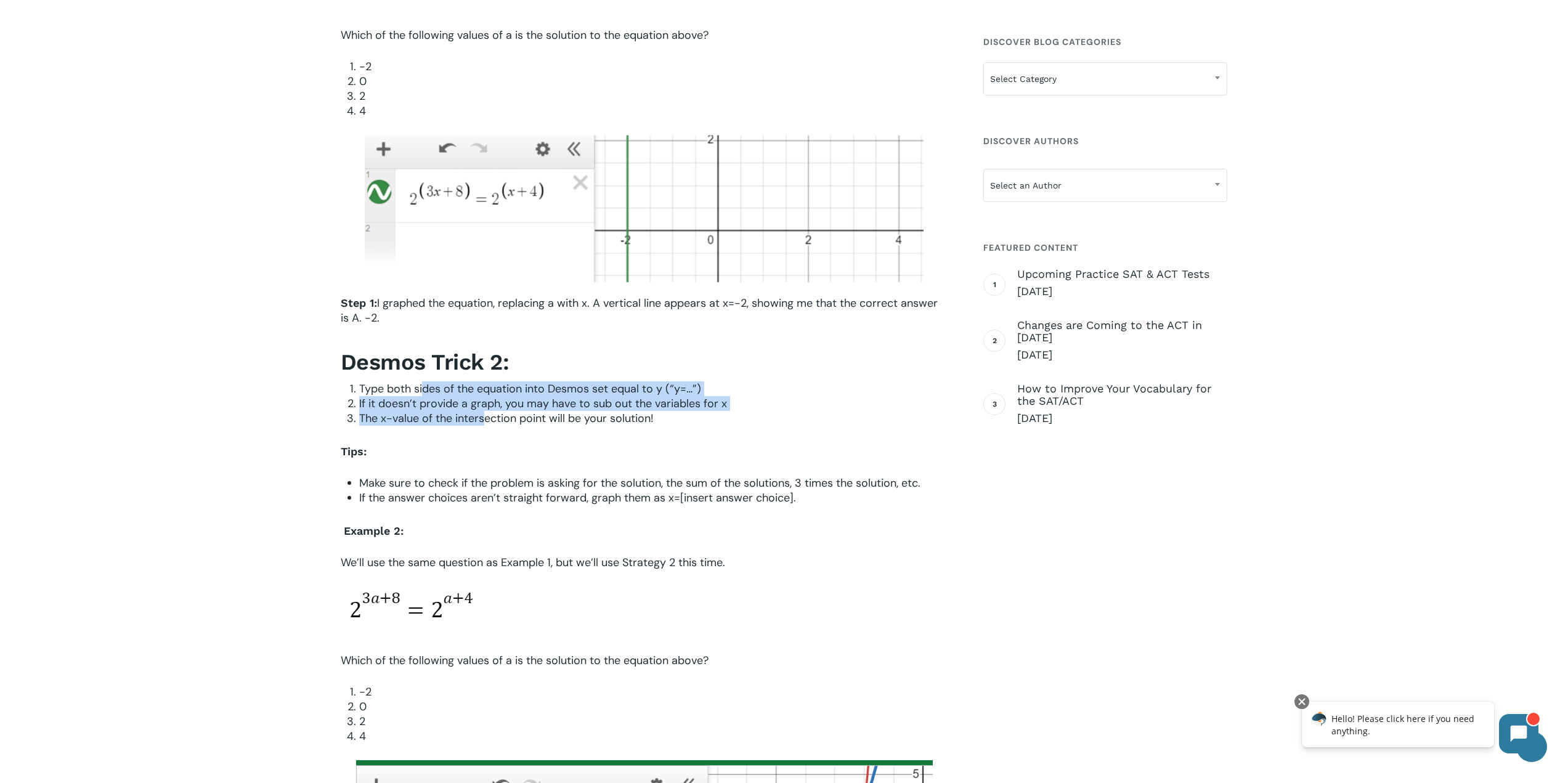
drag, startPoint x: 422, startPoint y: 384, endPoint x: 485, endPoint y: 416, distance: 70.7
click at [485, 416] on ol "Type both sides of the equation into Desmos set equal to y (“y=…”) If it doesn’…" at bounding box center [654, 404] width 589 height 45
click at [485, 416] on span "The x-value of the intersection point will be your solution!" at bounding box center [506, 418] width 294 height 15
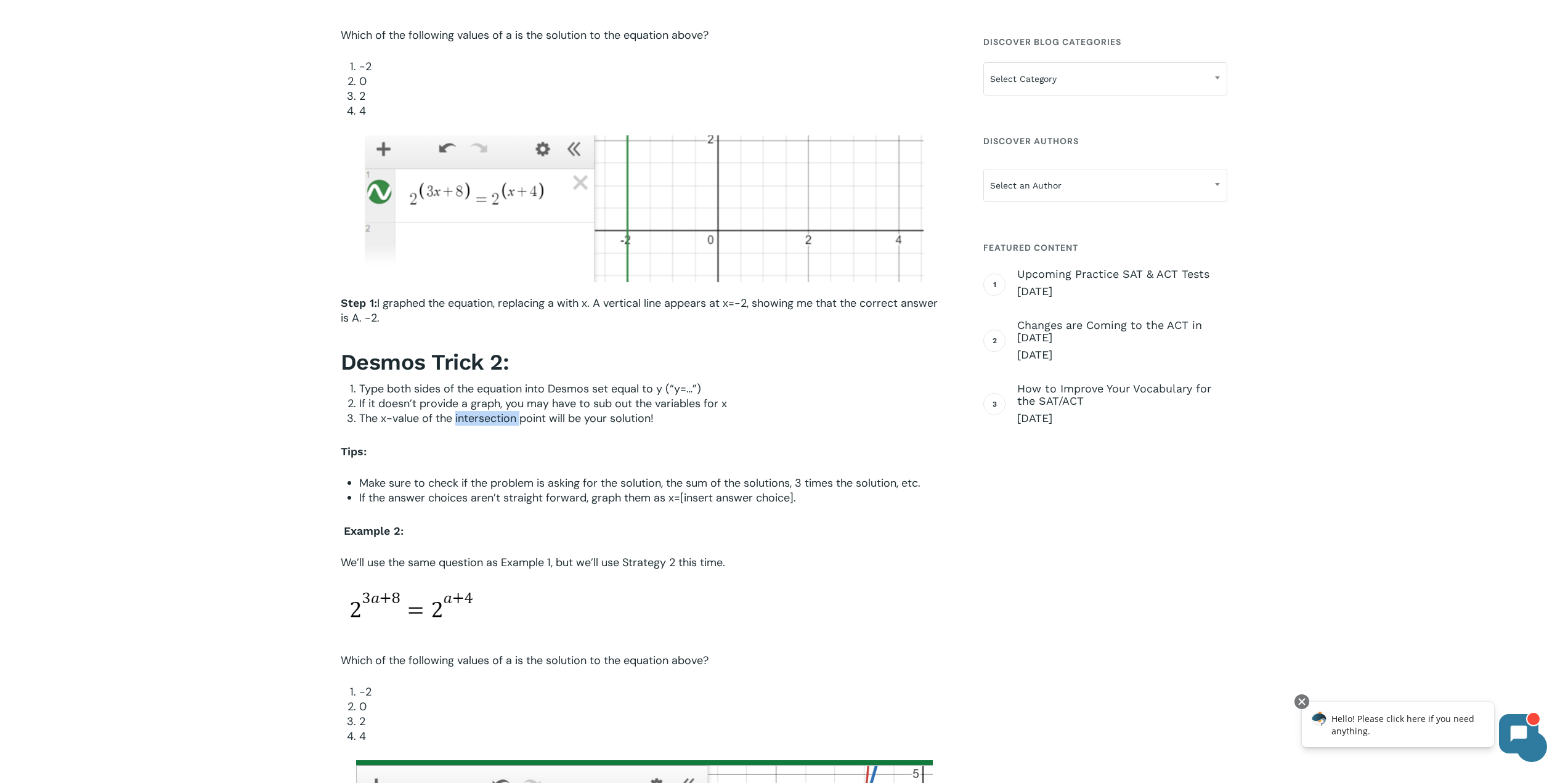
click at [485, 416] on span "The x-value of the intersection point will be your solution!" at bounding box center [506, 418] width 294 height 15
click at [473, 411] on span "The x-value of the intersection point will be your solution!" at bounding box center [506, 418] width 294 height 15
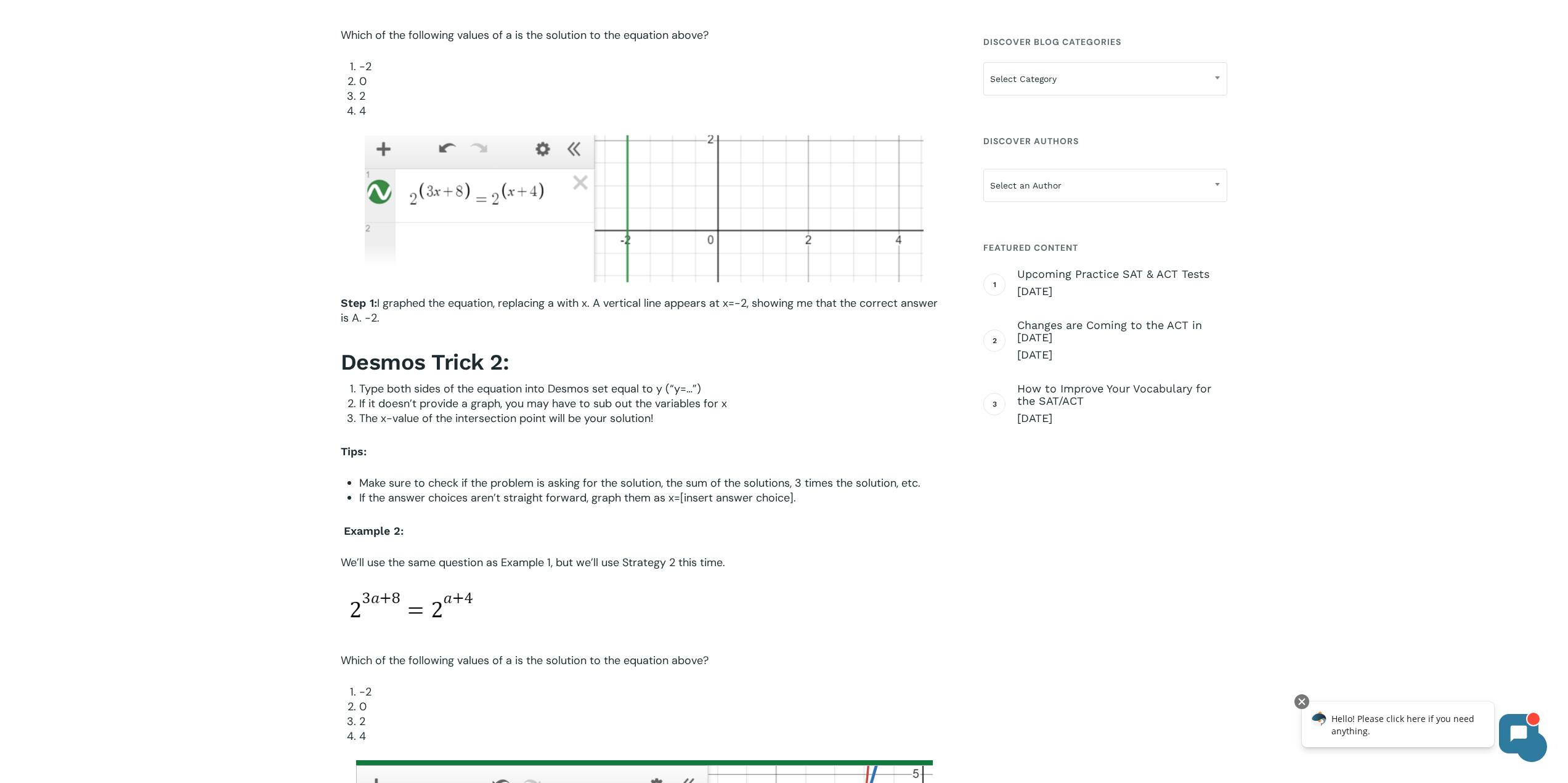
click at [470, 407] on span "If it doesn’t provide a graph, you may have to sub out the variables for x" at bounding box center [543, 403] width 368 height 15
click at [472, 408] on span "If it doesn’t provide a graph, you may have to sub out the variables for x" at bounding box center [543, 403] width 368 height 15
drag, startPoint x: 473, startPoint y: 421, endPoint x: 683, endPoint y: 424, distance: 210.0
click at [683, 424] on li "The x-value of the intersection point will be your solution!" at bounding box center [654, 418] width 589 height 15
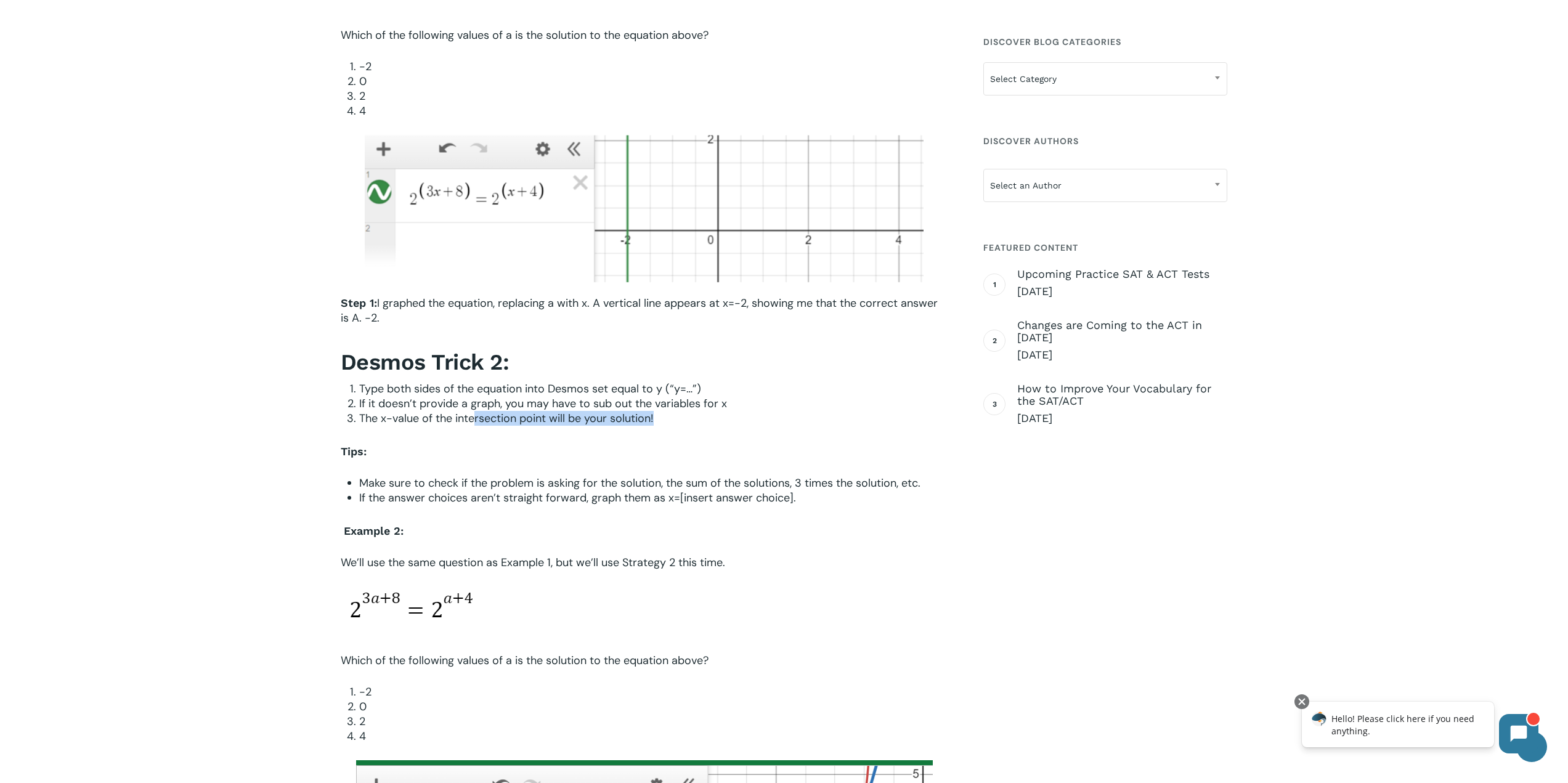
click at [683, 424] on li "The x-value of the intersection point will be your solution!" at bounding box center [654, 418] width 589 height 15
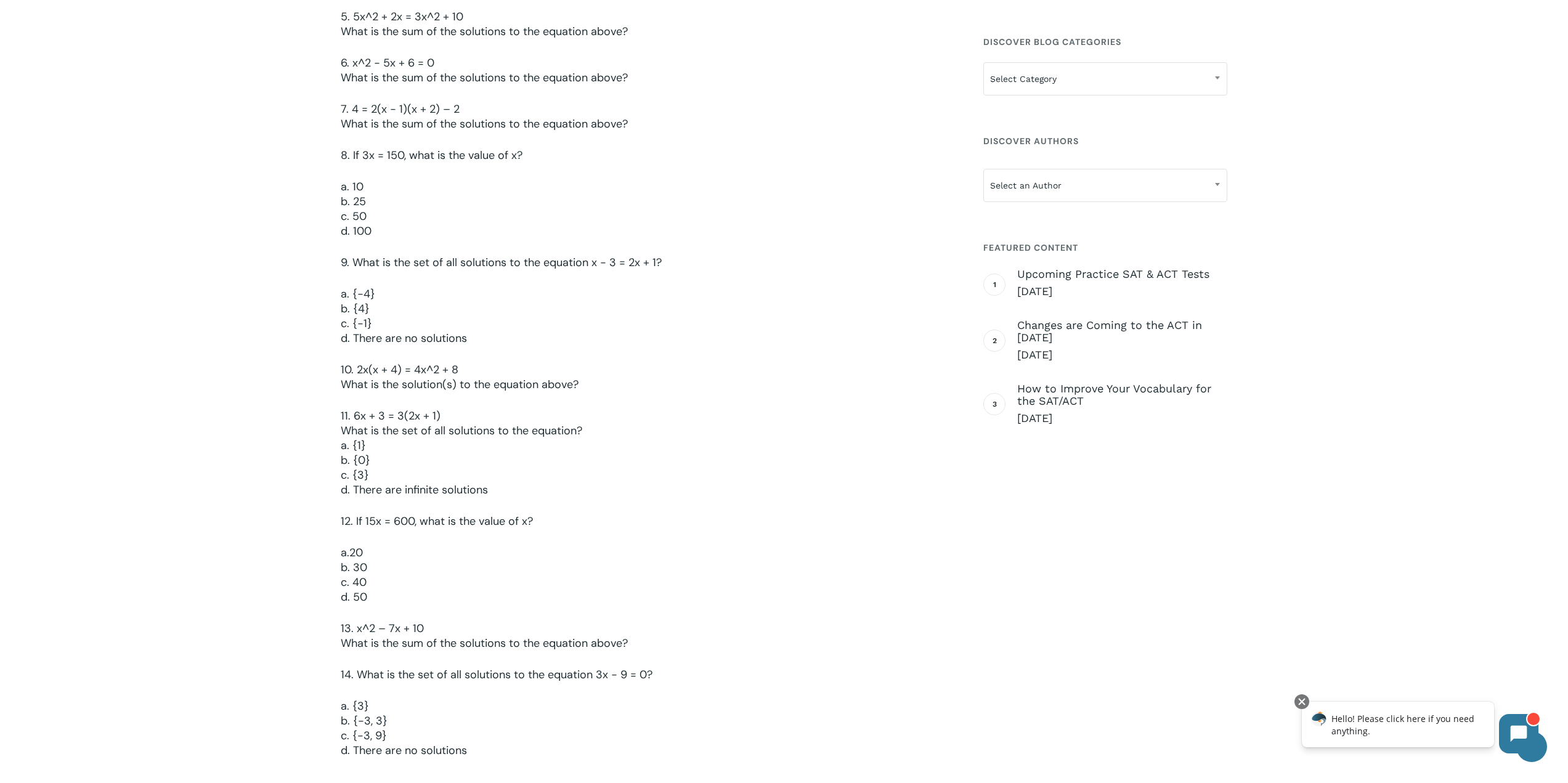
scroll to position [3203, 0]
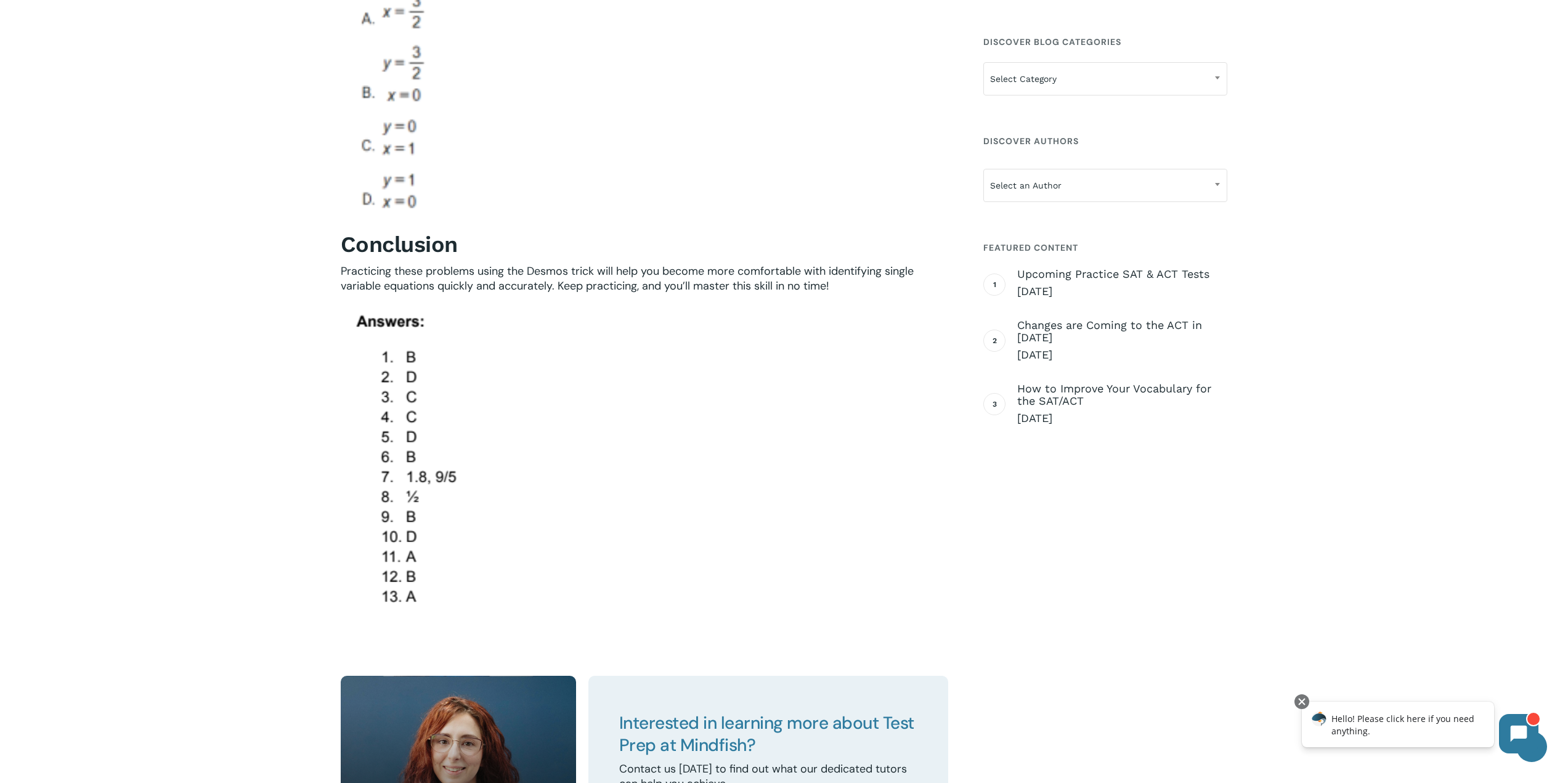
scroll to position [6099, 0]
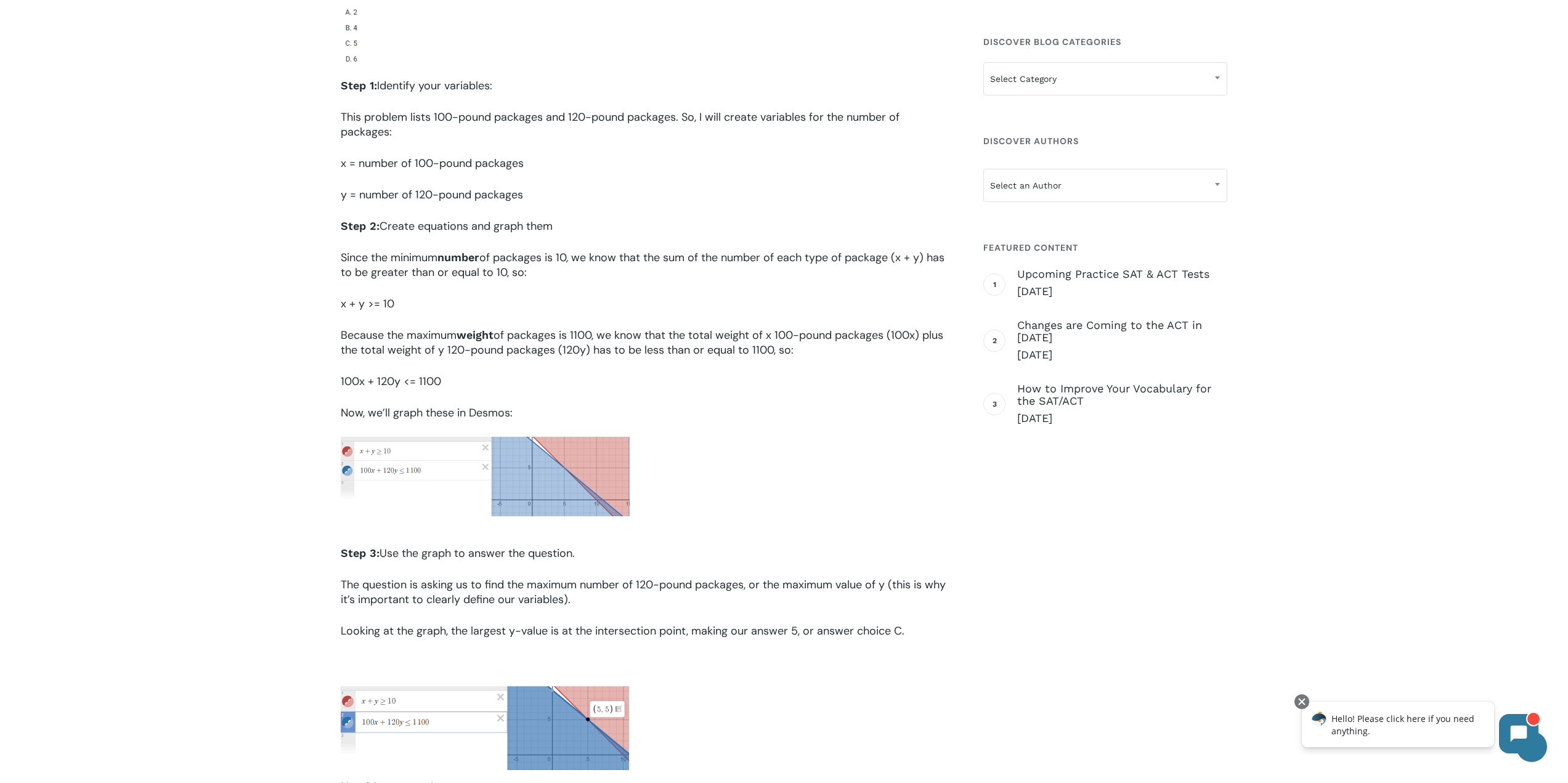
scroll to position [2526, 0]
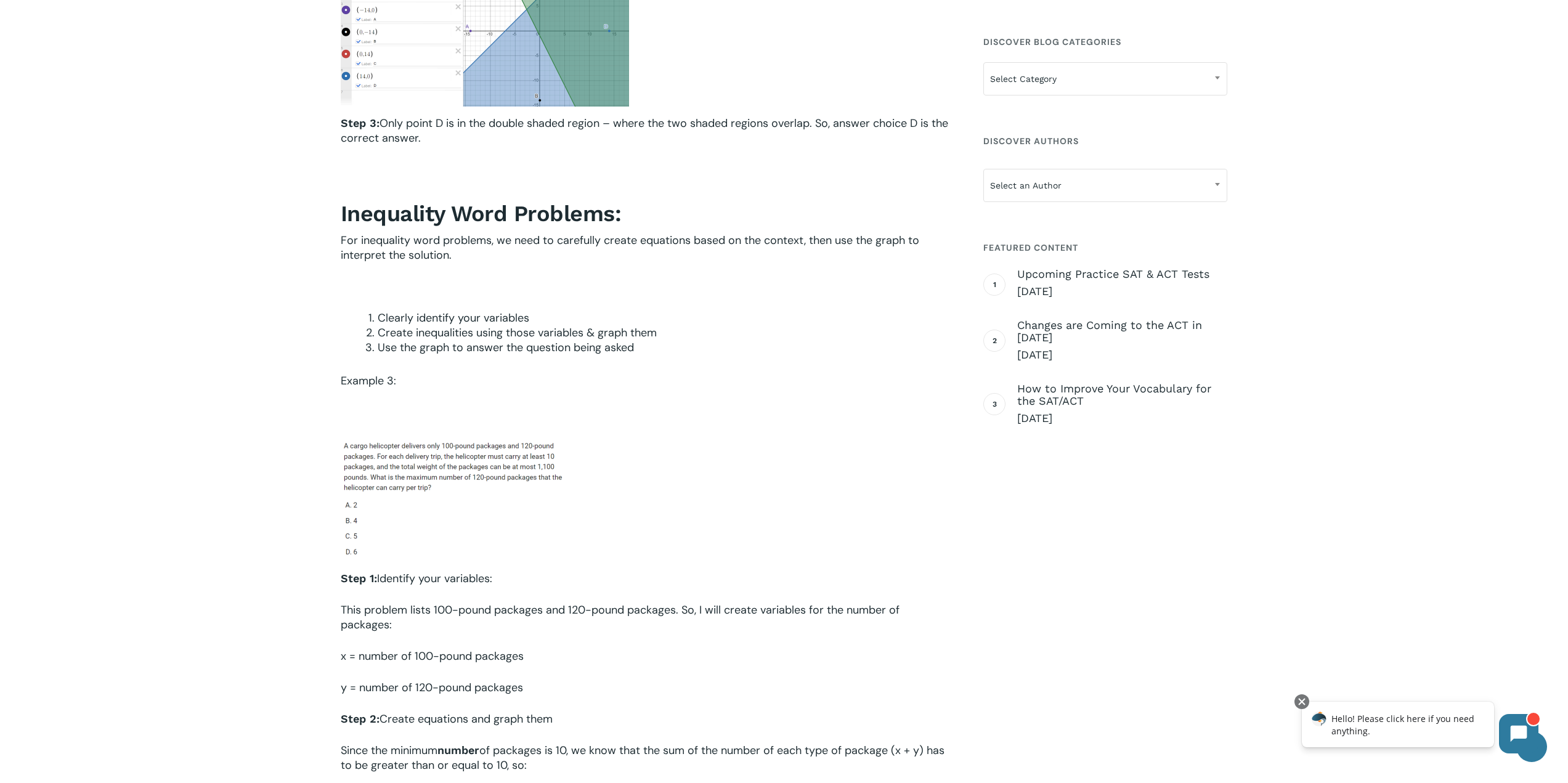
drag, startPoint x: 693, startPoint y: 212, endPoint x: 719, endPoint y: 351, distance: 141.4
click at [719, 351] on div "Introduction Inequality problems can become much easier when we use the SAT Des…" at bounding box center [644, 296] width 607 height 4807
click at [719, 351] on li "Use the graph to answer the question being asked" at bounding box center [662, 347] width 570 height 15
click at [719, 354] on li "Use the graph to answer the question being asked" at bounding box center [662, 347] width 570 height 15
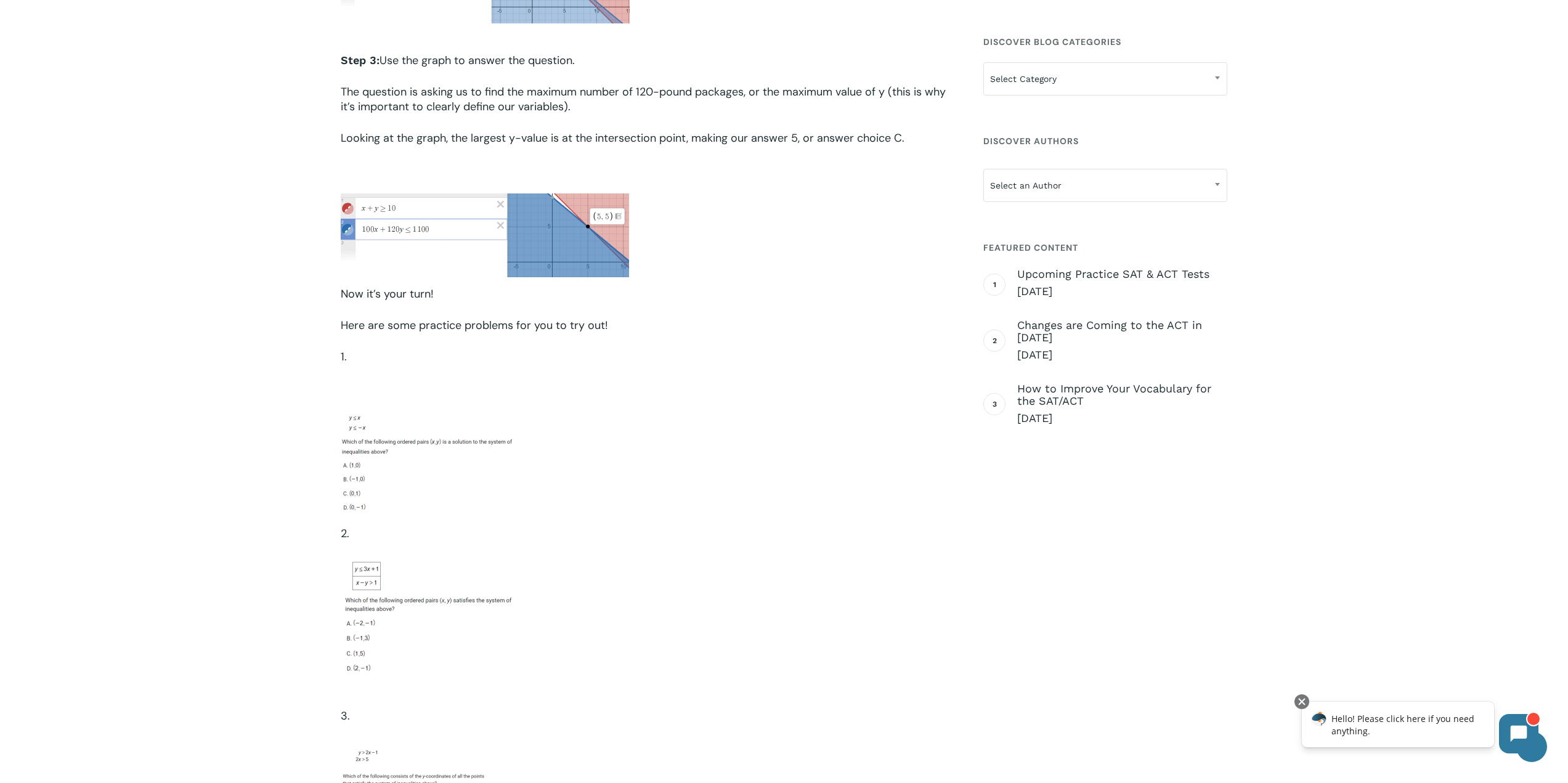
scroll to position [4004, 0]
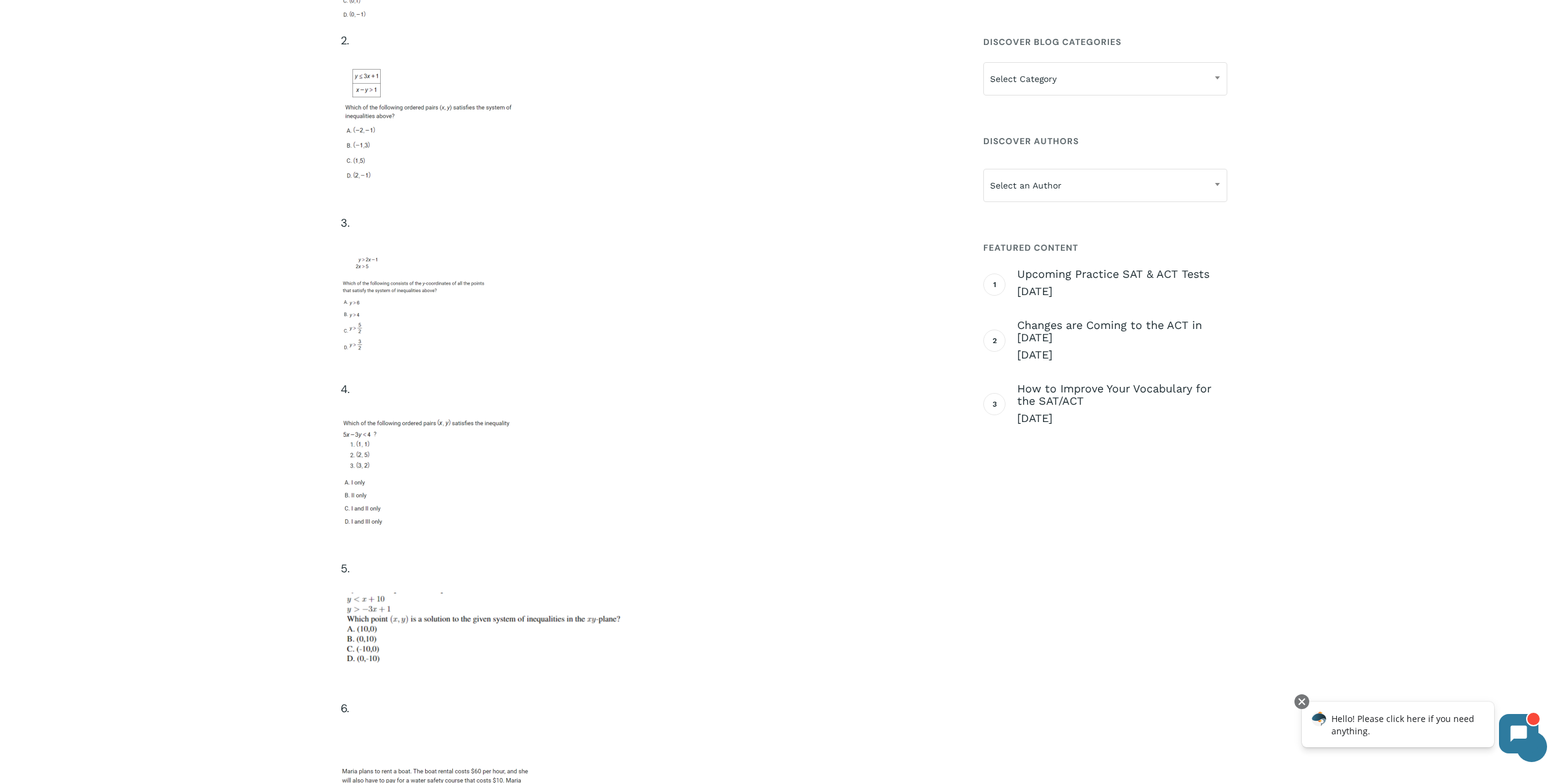
click at [407, 326] on img at bounding box center [416, 299] width 151 height 105
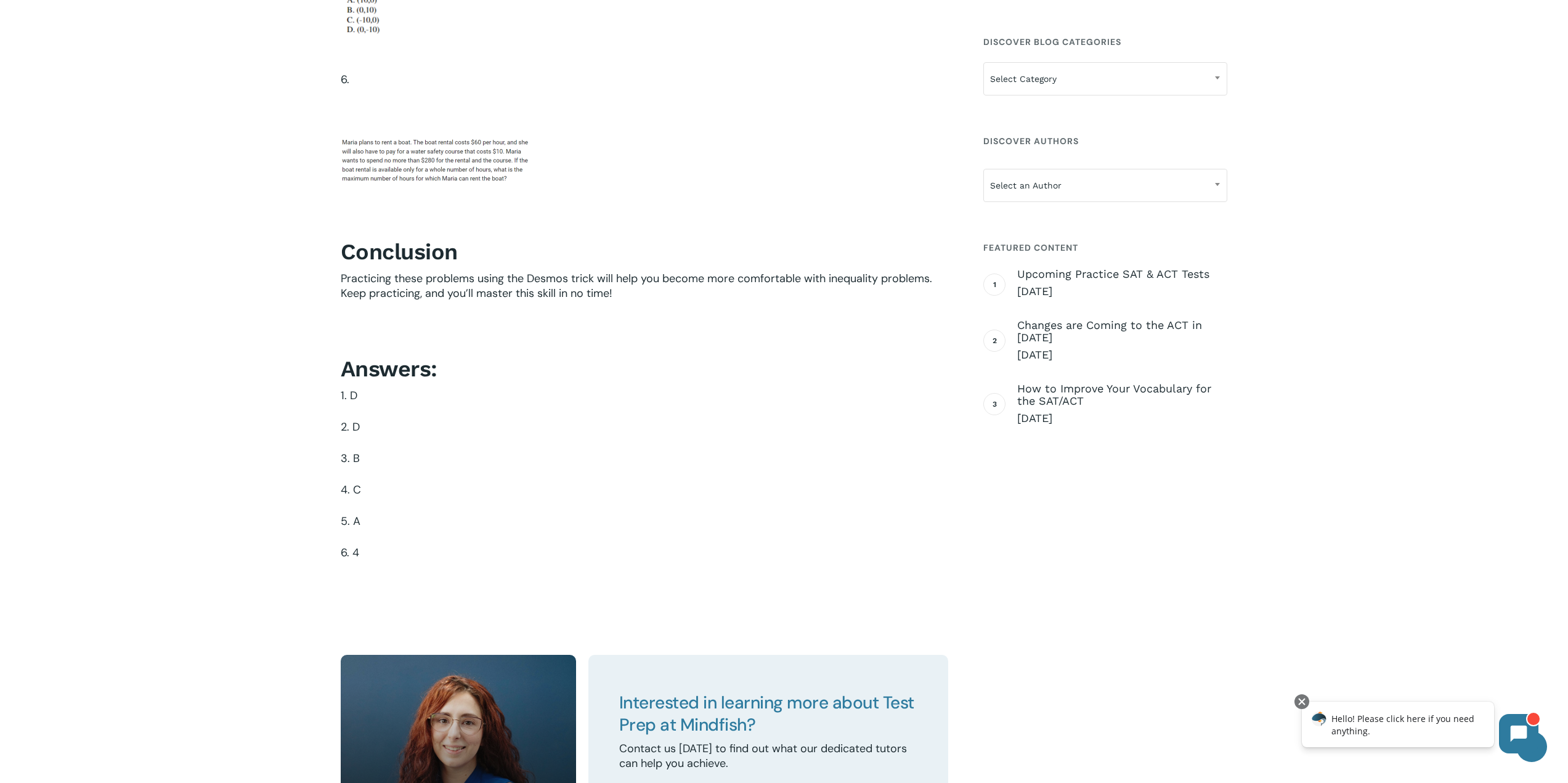
scroll to position [4559, 0]
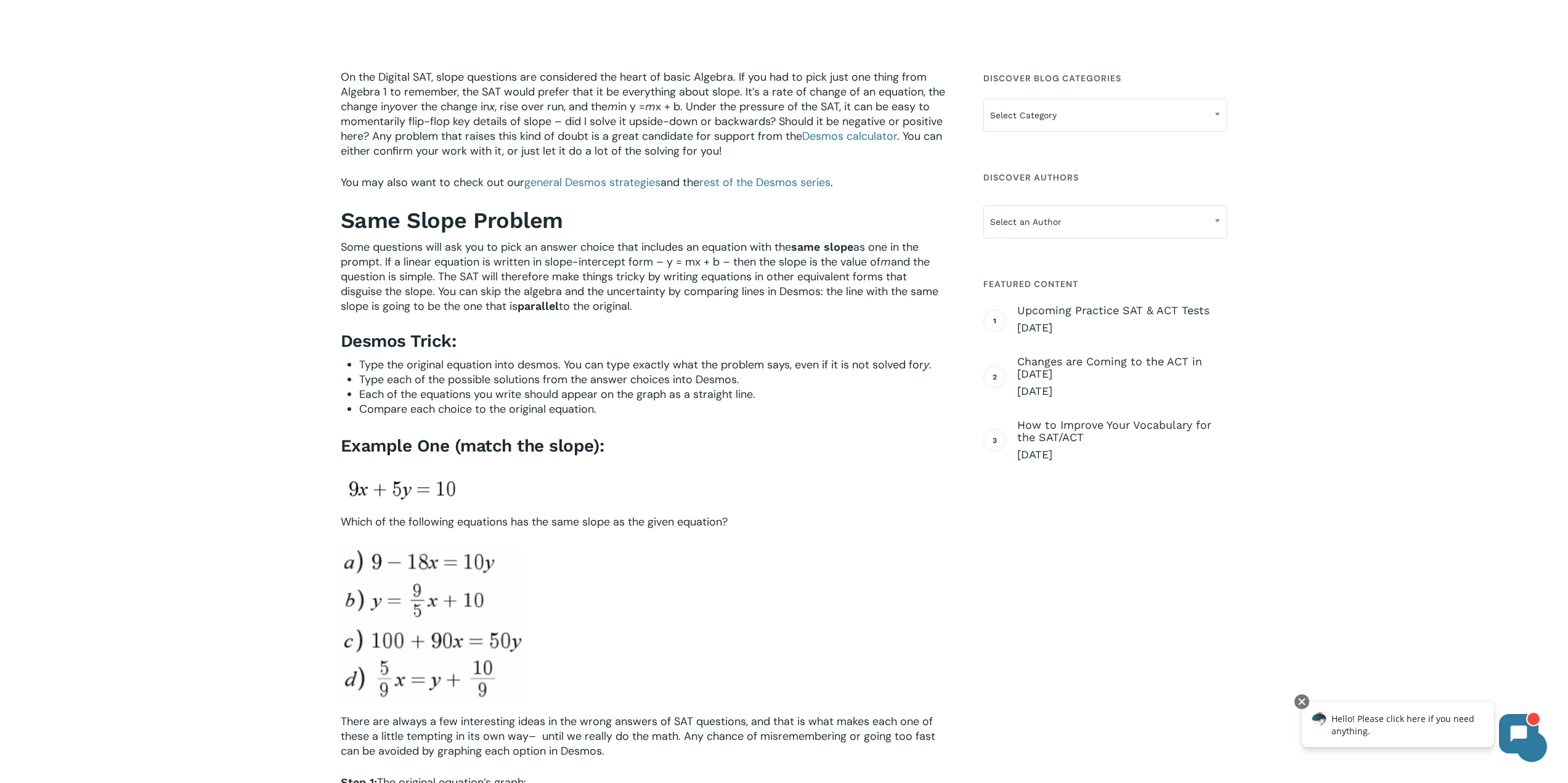
scroll to position [185, 0]
